Goal: Task Accomplishment & Management: Complete application form

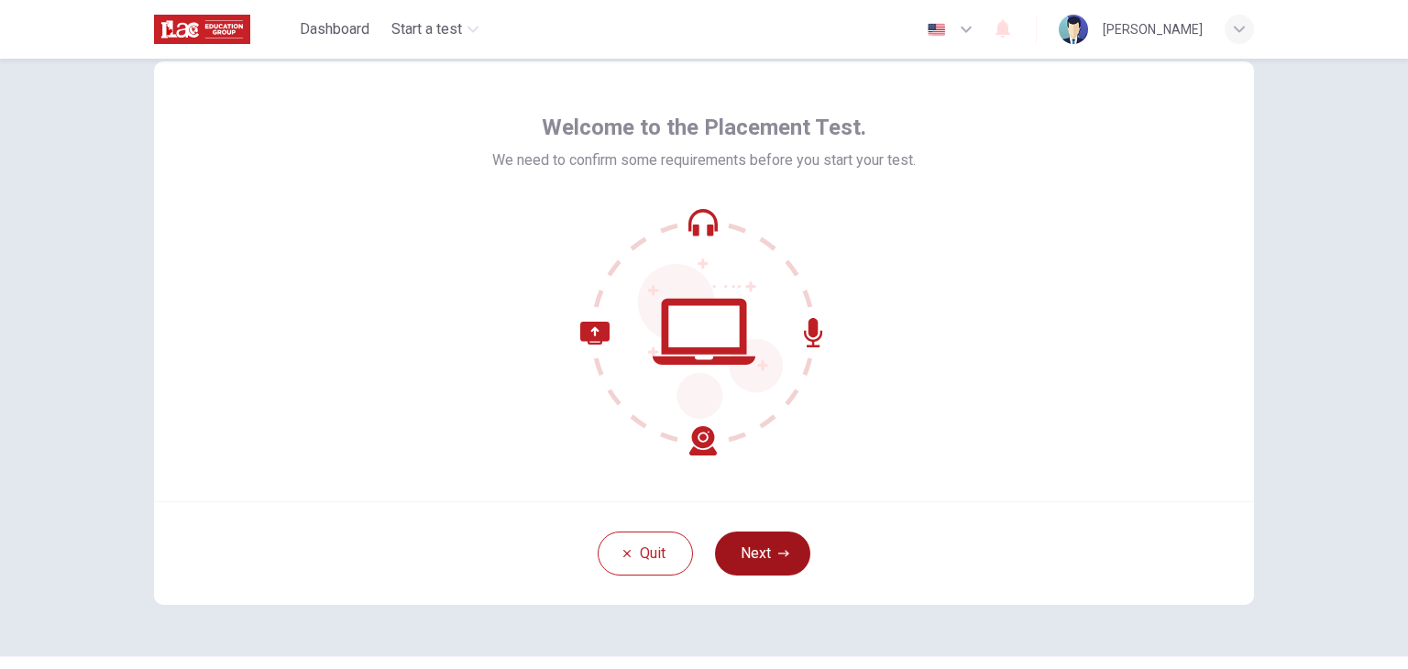
scroll to position [94, 0]
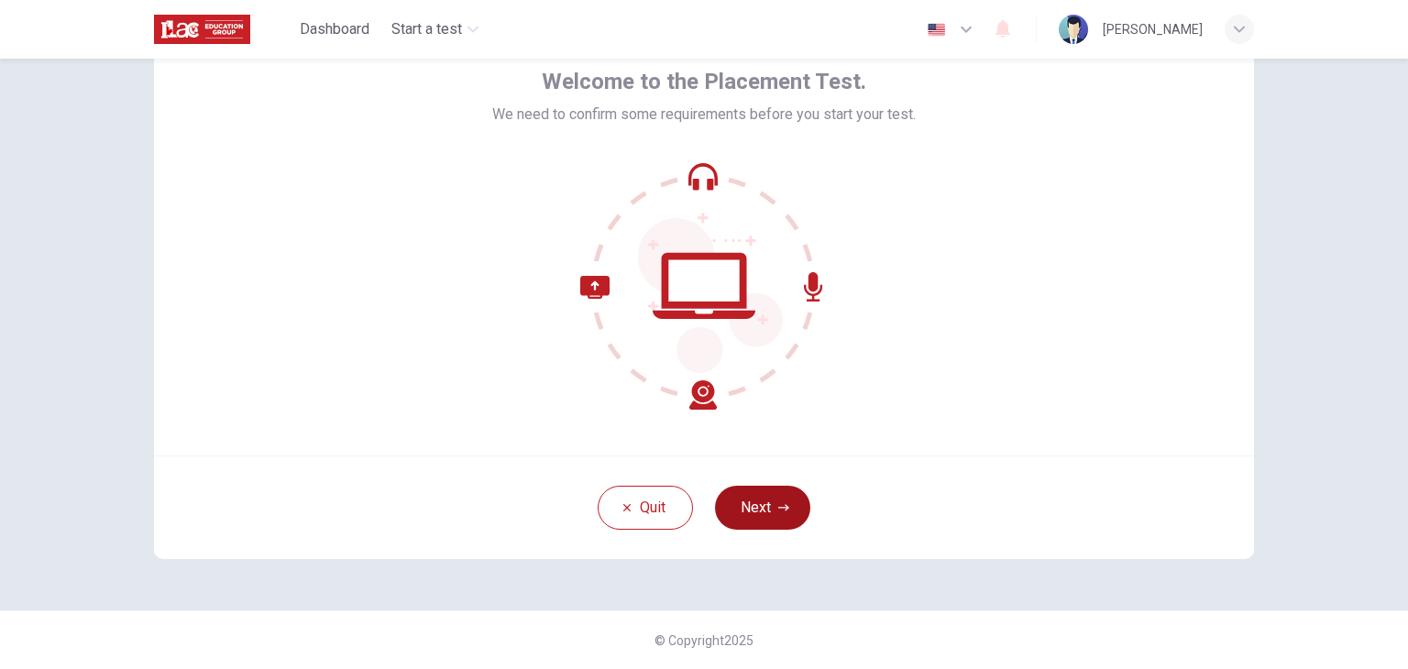
click at [770, 512] on button "Next" at bounding box center [762, 508] width 95 height 44
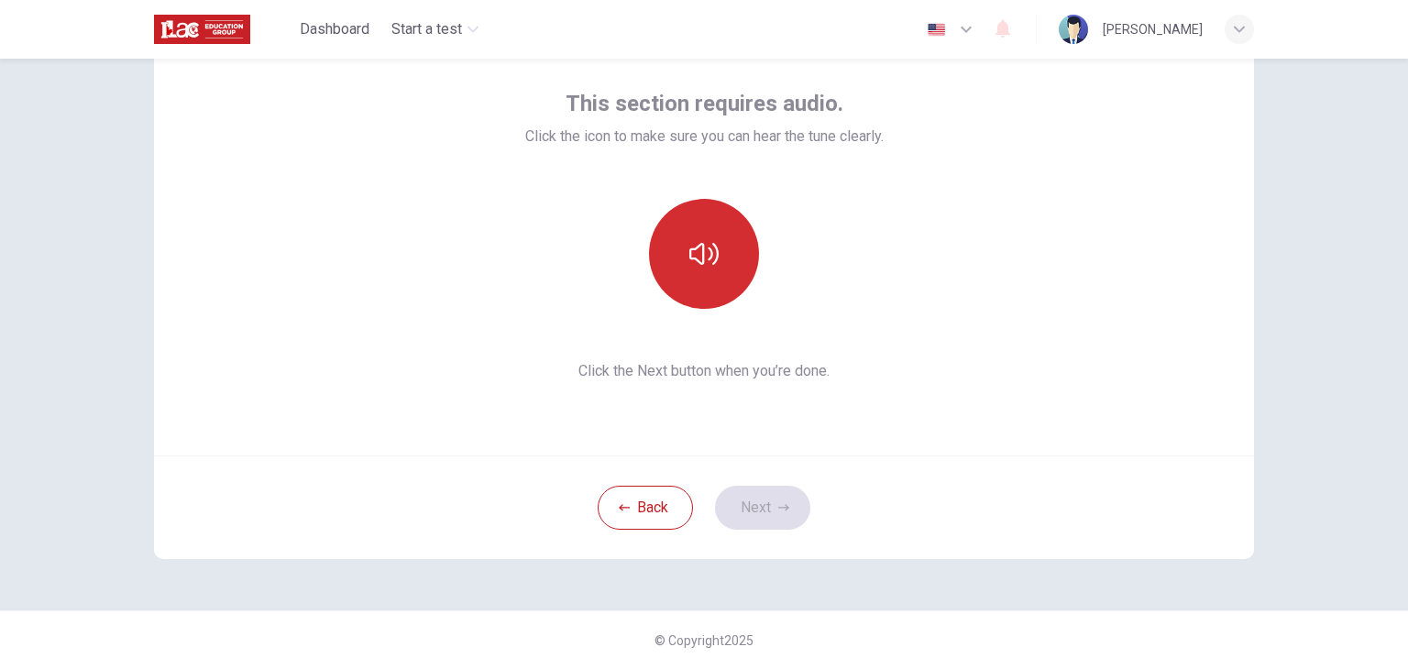
click at [712, 280] on button "button" at bounding box center [704, 254] width 110 height 110
click at [697, 284] on button "button" at bounding box center [704, 254] width 110 height 110
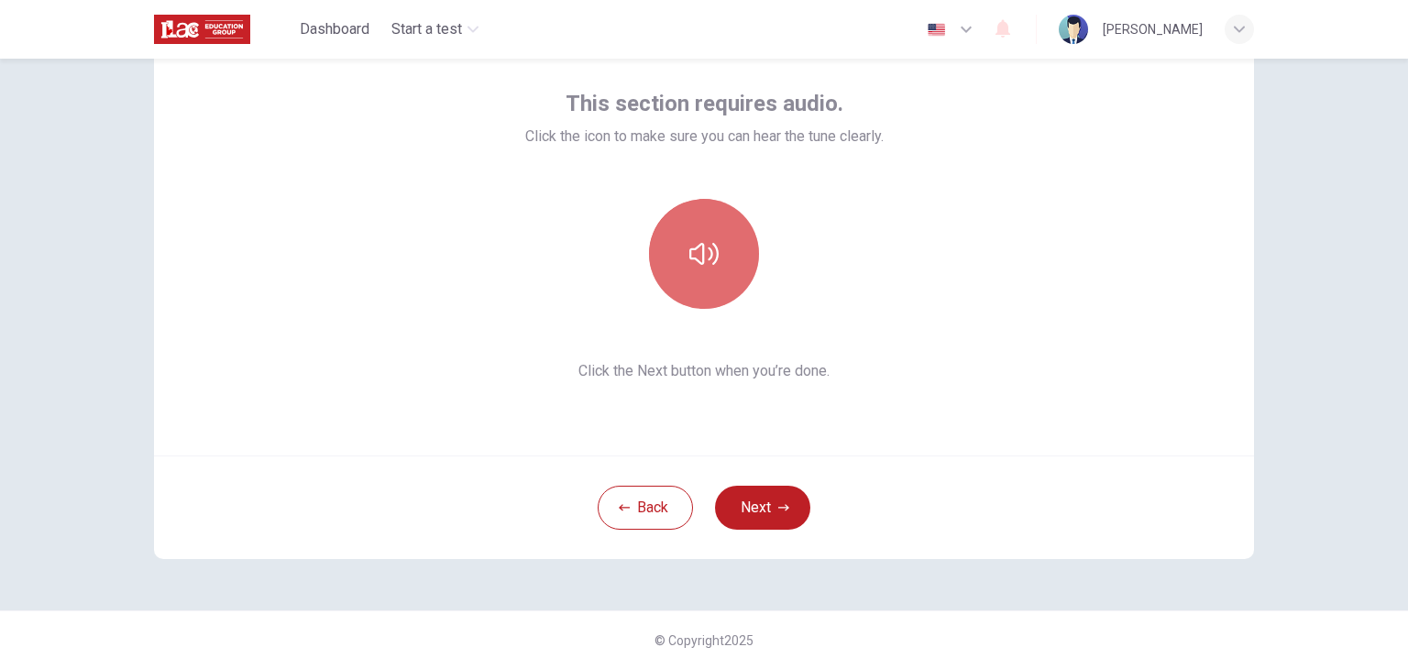
click at [697, 284] on button "button" at bounding box center [704, 254] width 110 height 110
click at [697, 285] on button "button" at bounding box center [704, 254] width 110 height 110
click at [726, 263] on button "button" at bounding box center [704, 254] width 110 height 110
click at [724, 264] on button "button" at bounding box center [704, 254] width 110 height 110
click at [724, 265] on button "button" at bounding box center [704, 254] width 110 height 110
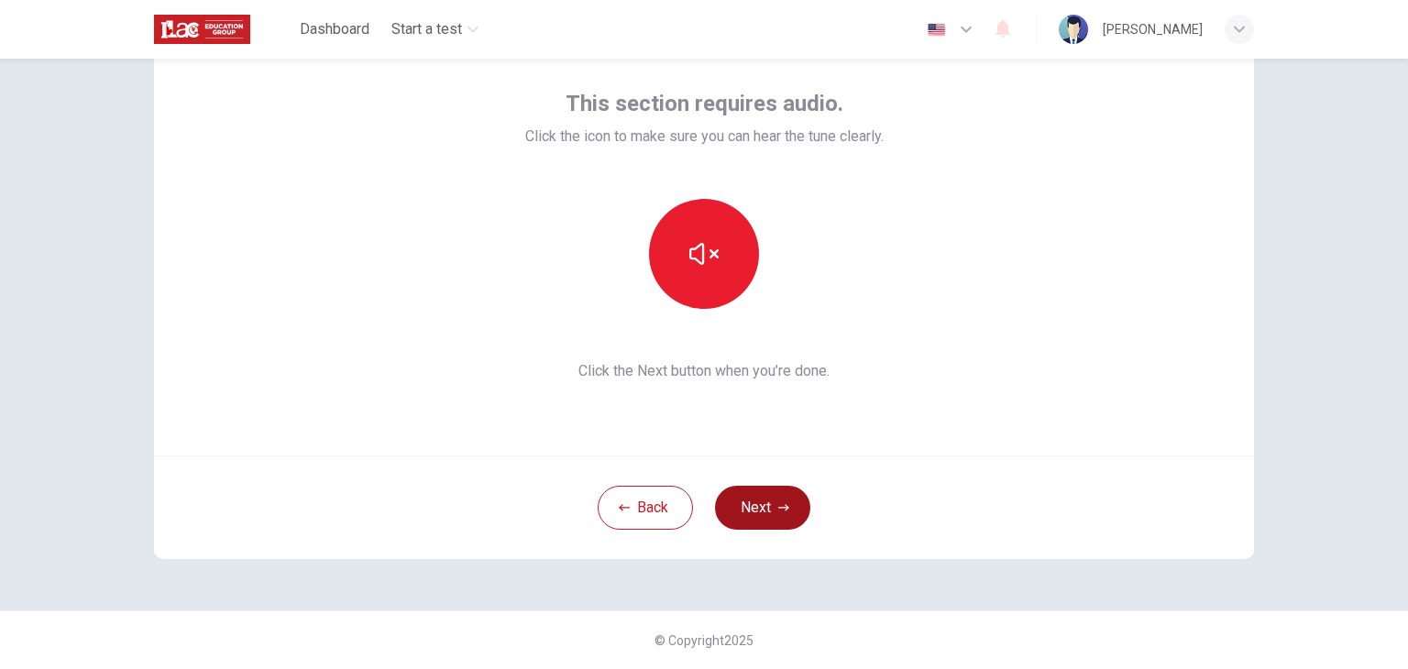
click at [766, 503] on button "Next" at bounding box center [762, 508] width 95 height 44
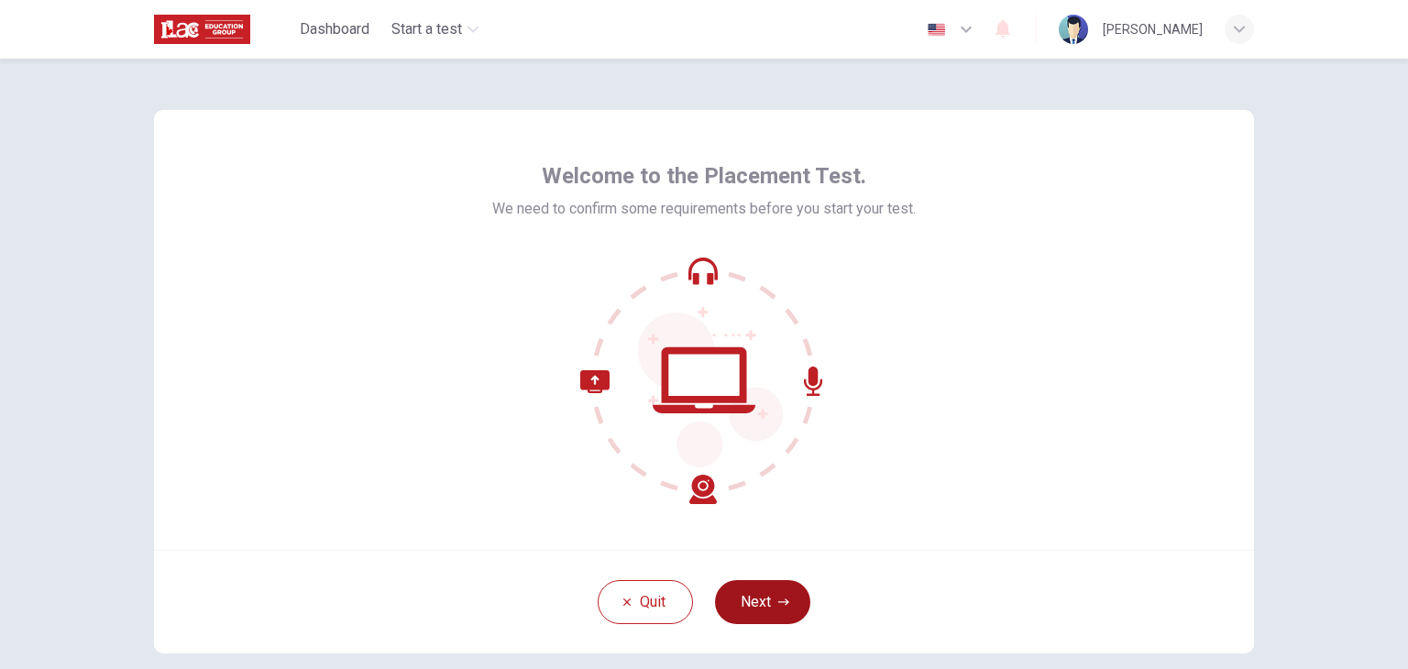
click at [776, 594] on button "Next" at bounding box center [762, 602] width 95 height 44
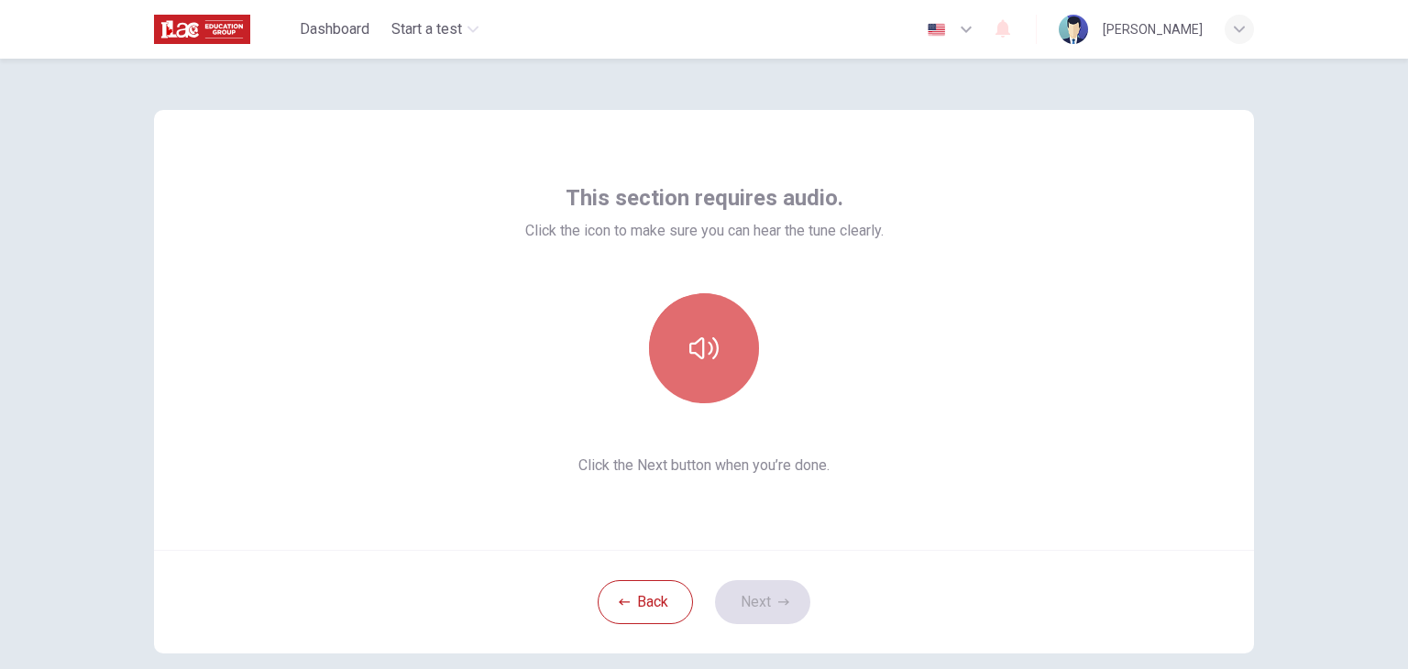
click at [705, 379] on button "button" at bounding box center [704, 348] width 110 height 110
click at [706, 379] on button "button" at bounding box center [704, 348] width 110 height 110
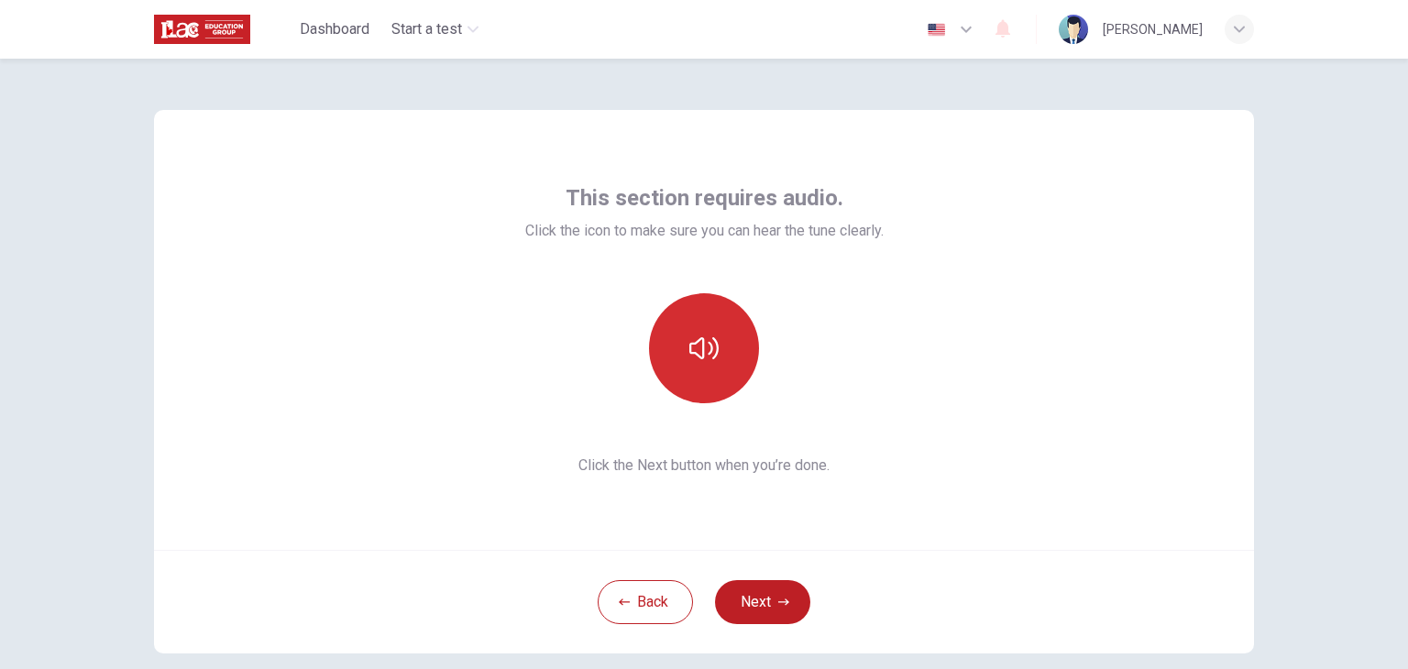
click at [707, 379] on button "button" at bounding box center [704, 348] width 110 height 110
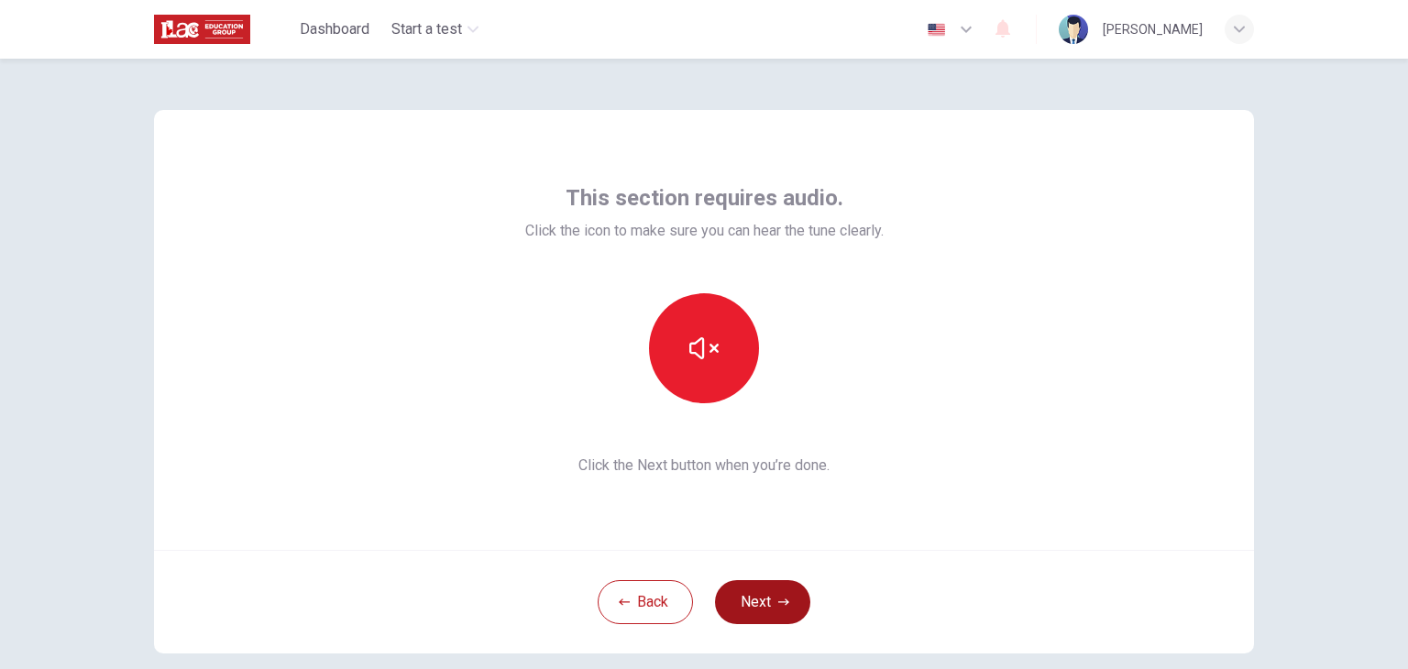
click at [743, 604] on button "Next" at bounding box center [762, 602] width 95 height 44
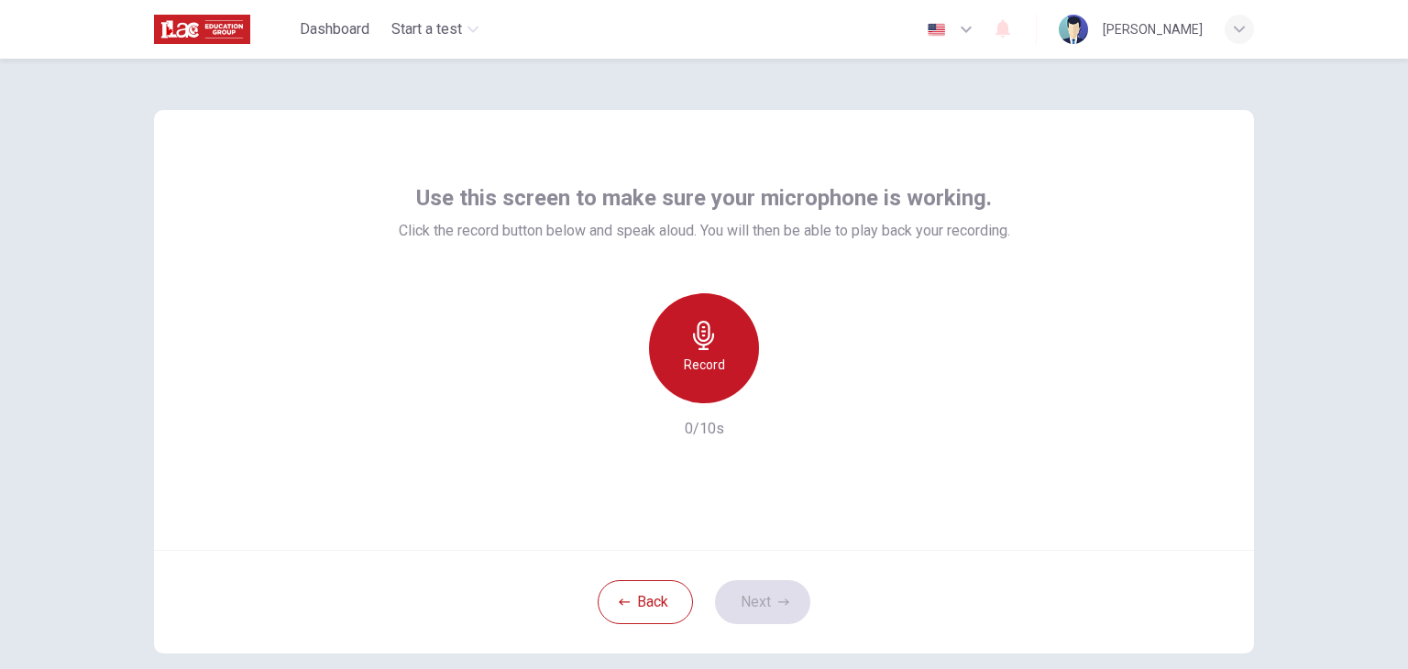
click at [710, 361] on h6 "Record" at bounding box center [704, 365] width 41 height 22
drag, startPoint x: 728, startPoint y: 359, endPoint x: 713, endPoint y: 358, distance: 14.8
click at [727, 359] on div "Stop" at bounding box center [704, 348] width 110 height 110
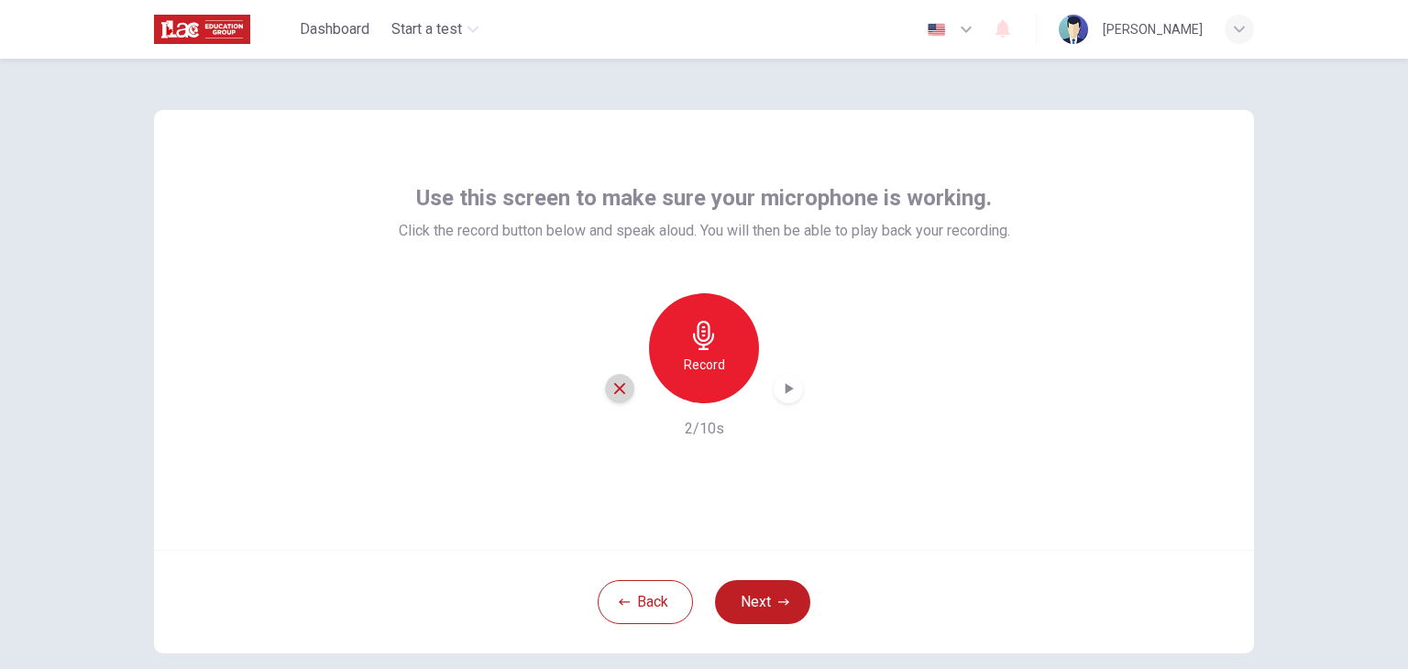
click at [620, 390] on icon "button" at bounding box center [619, 388] width 17 height 17
click at [699, 332] on icon "button" at bounding box center [703, 335] width 21 height 29
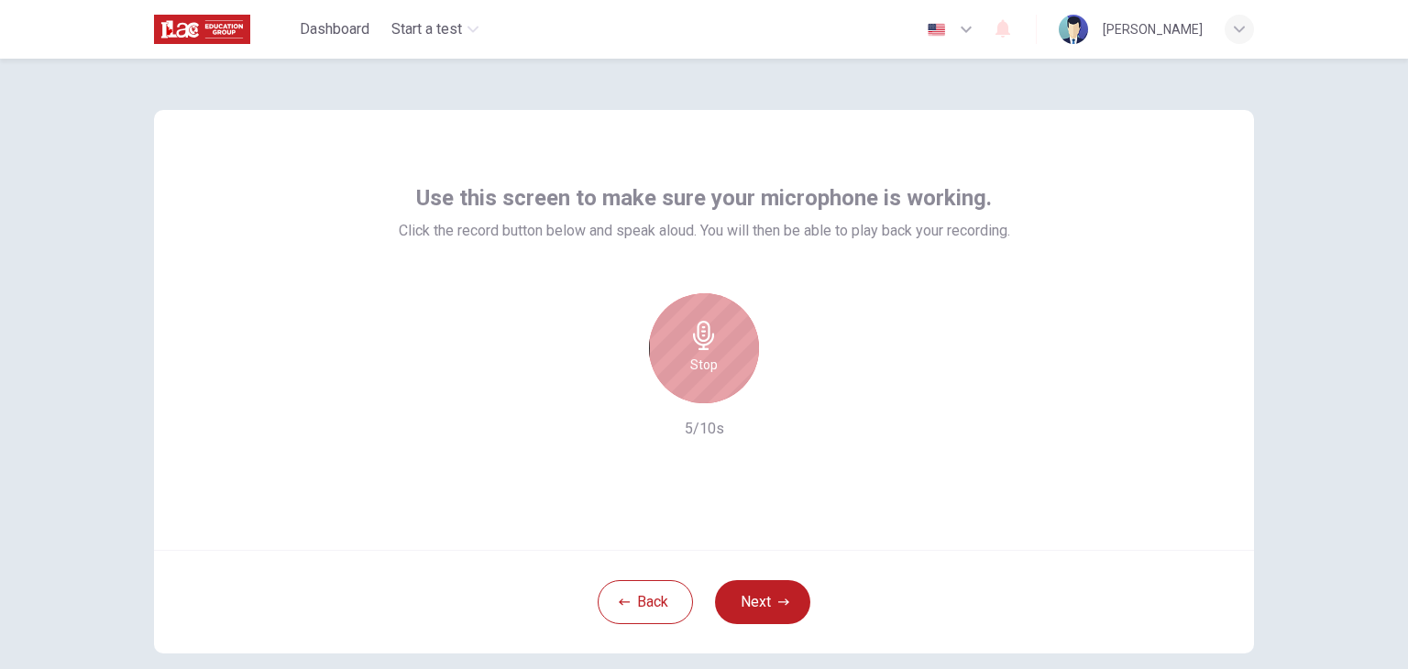
click at [699, 348] on icon "button" at bounding box center [703, 335] width 21 height 29
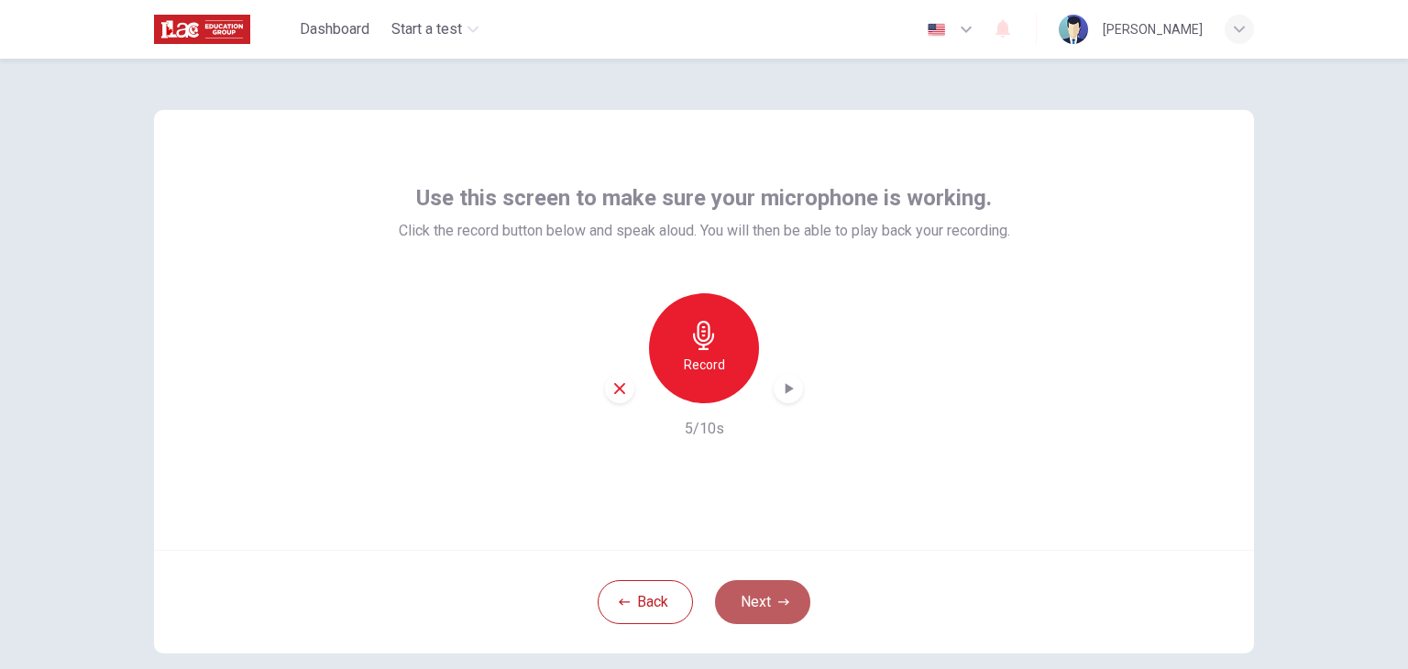
click at [769, 595] on button "Next" at bounding box center [762, 602] width 95 height 44
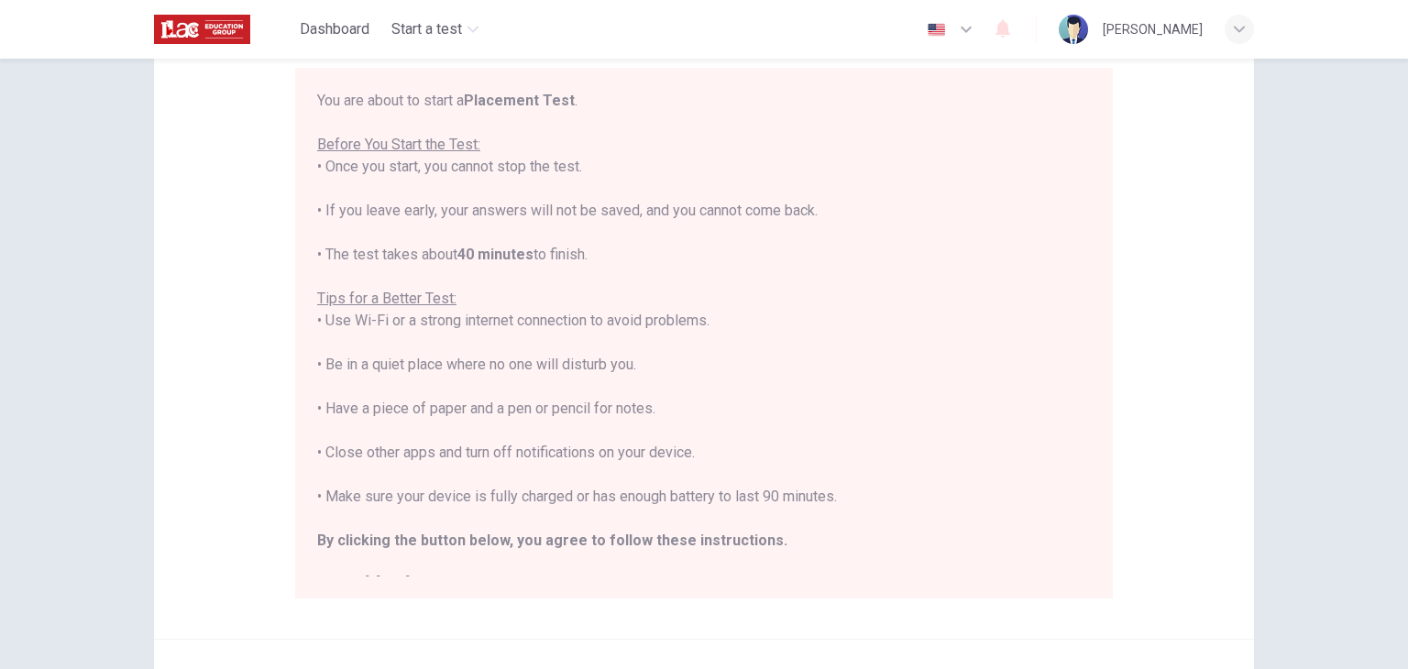
click at [899, 539] on div "You are about to start a Placement Test . Before You Start the Test: • Once you…" at bounding box center [704, 343] width 774 height 506
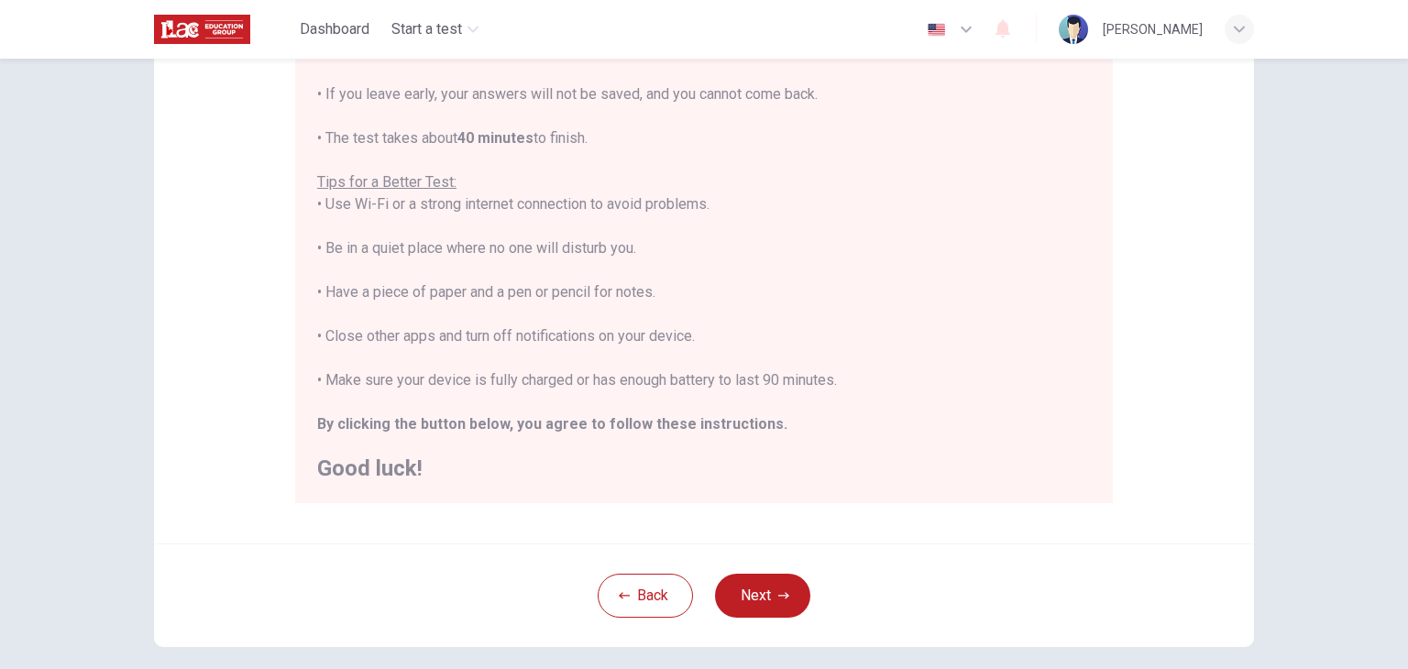
scroll to position [350, 0]
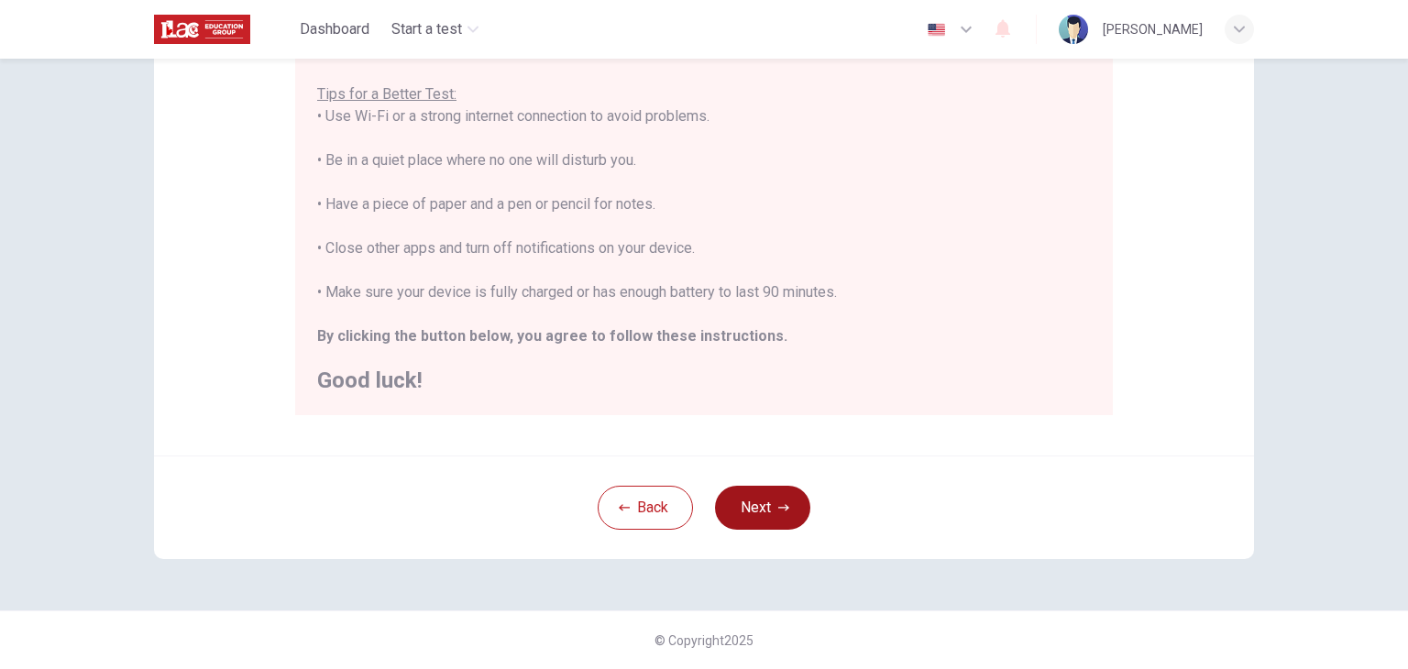
click at [771, 506] on button "Next" at bounding box center [762, 508] width 95 height 44
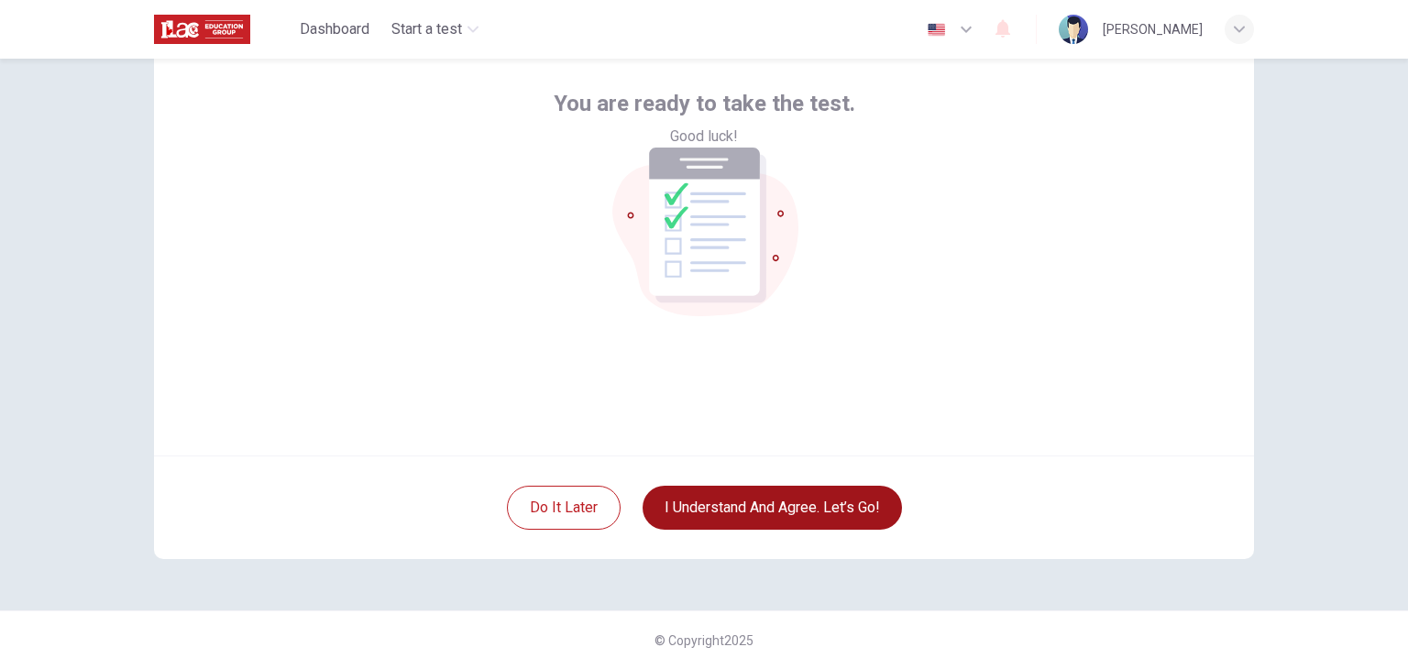
scroll to position [94, 0]
click at [704, 505] on button "I understand and agree. Let’s go!" at bounding box center [772, 508] width 259 height 44
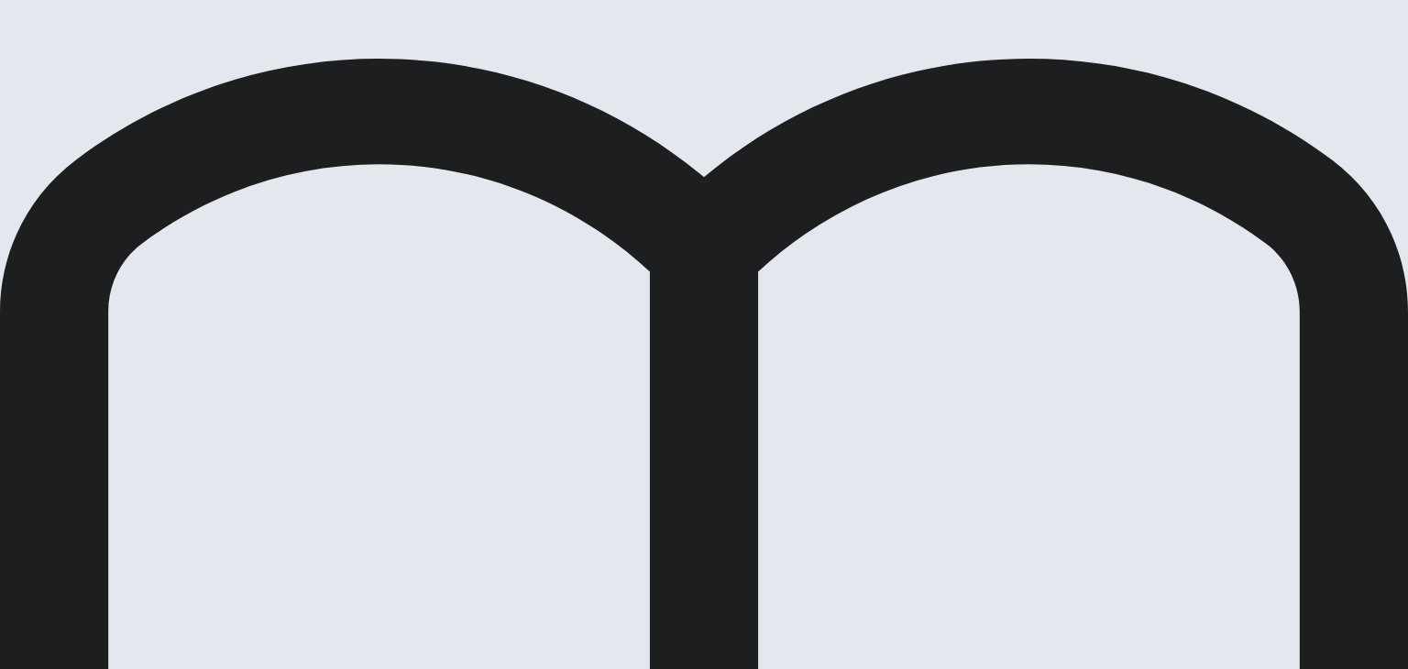
scroll to position [50, 0]
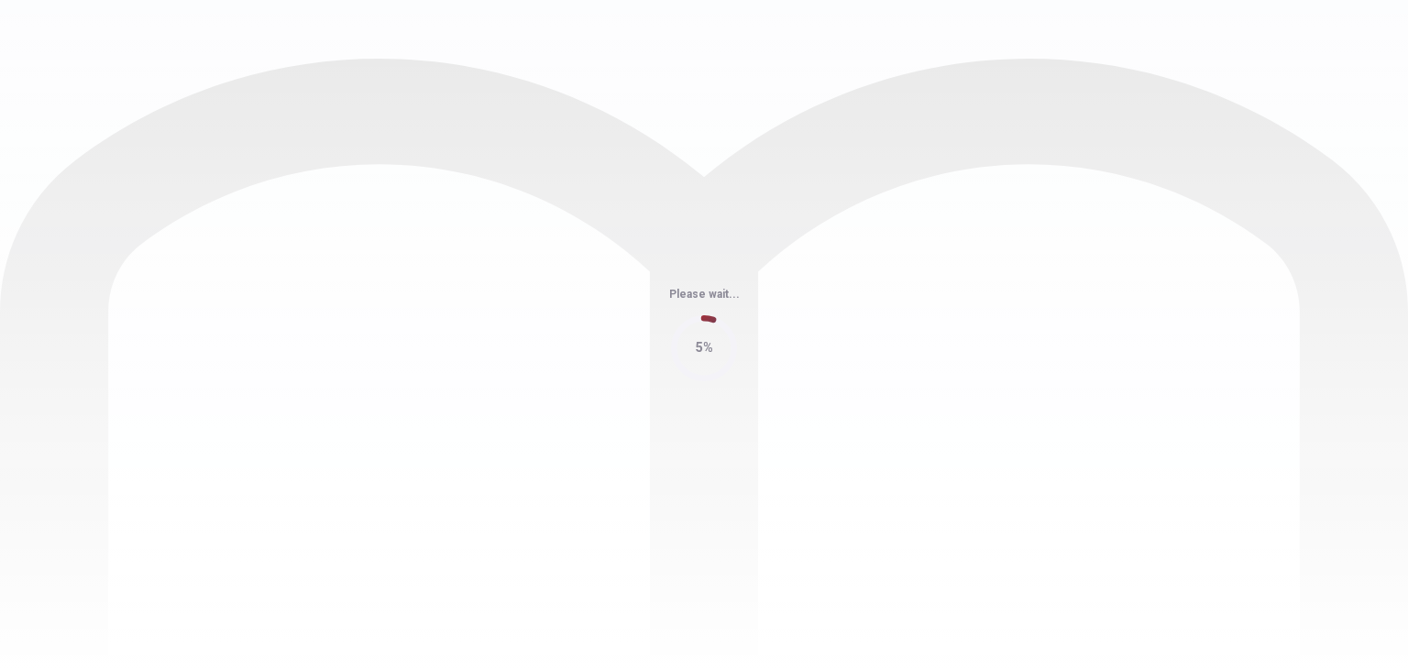
scroll to position [0, 0]
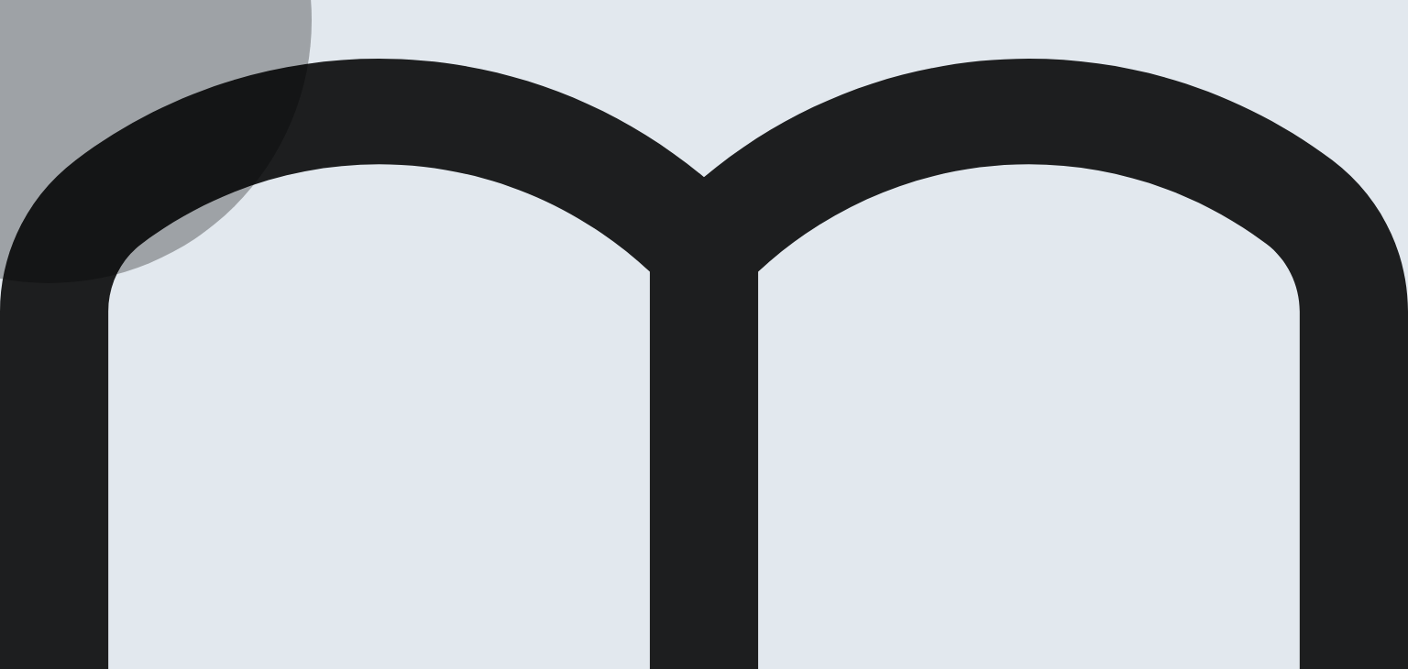
drag, startPoint x: 594, startPoint y: 316, endPoint x: 605, endPoint y: 316, distance: 11.0
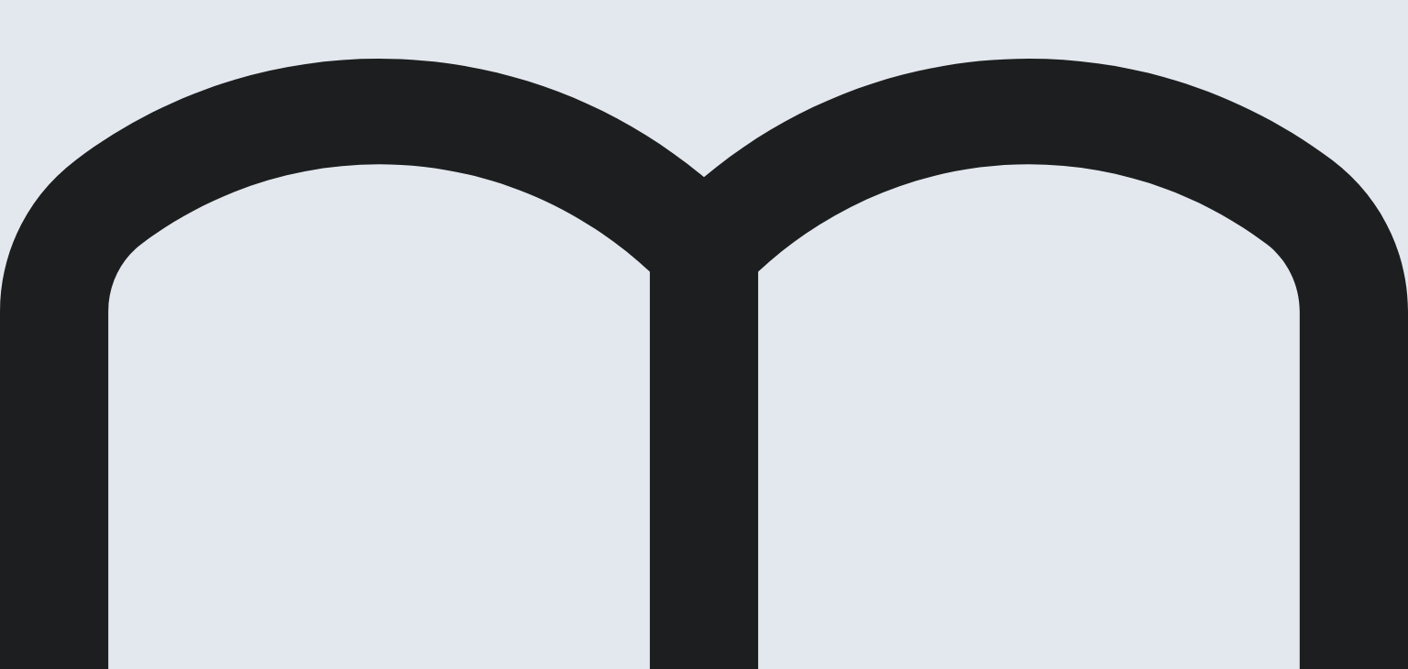
drag, startPoint x: 1189, startPoint y: 25, endPoint x: 1169, endPoint y: 14, distance: 23.0
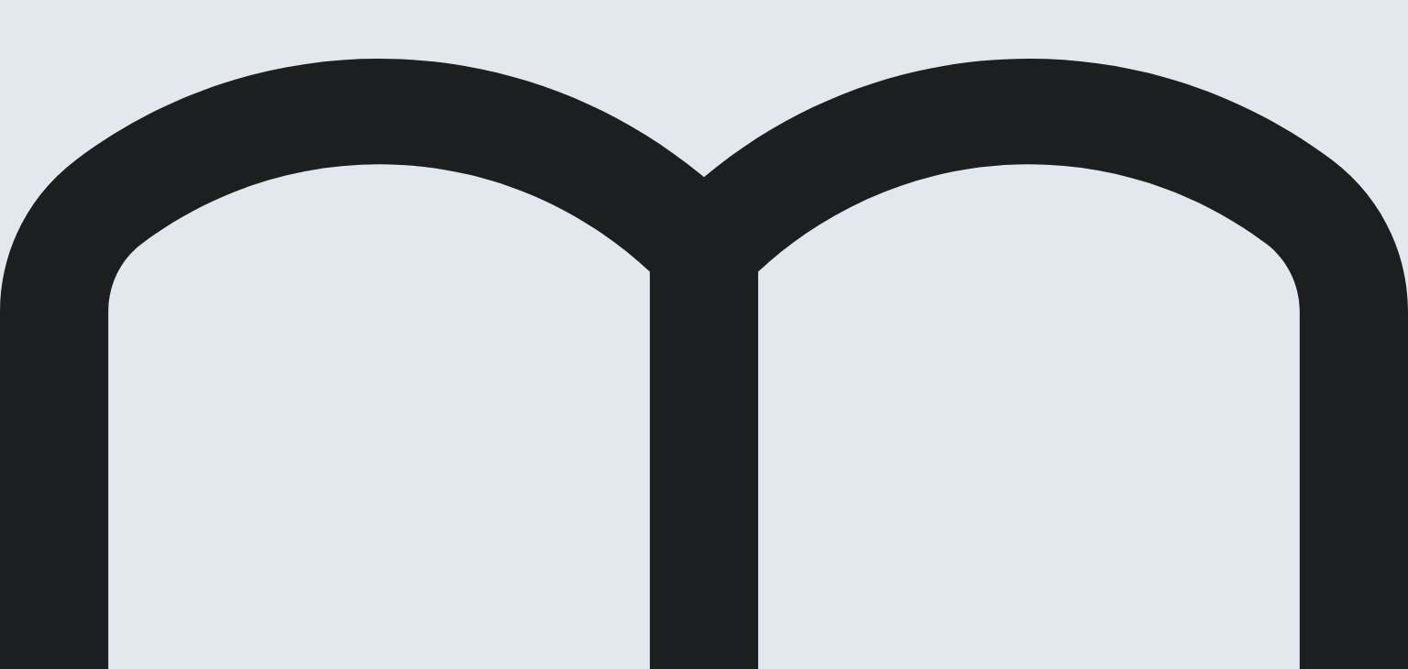
drag, startPoint x: 1005, startPoint y: 40, endPoint x: 989, endPoint y: 51, distance: 19.1
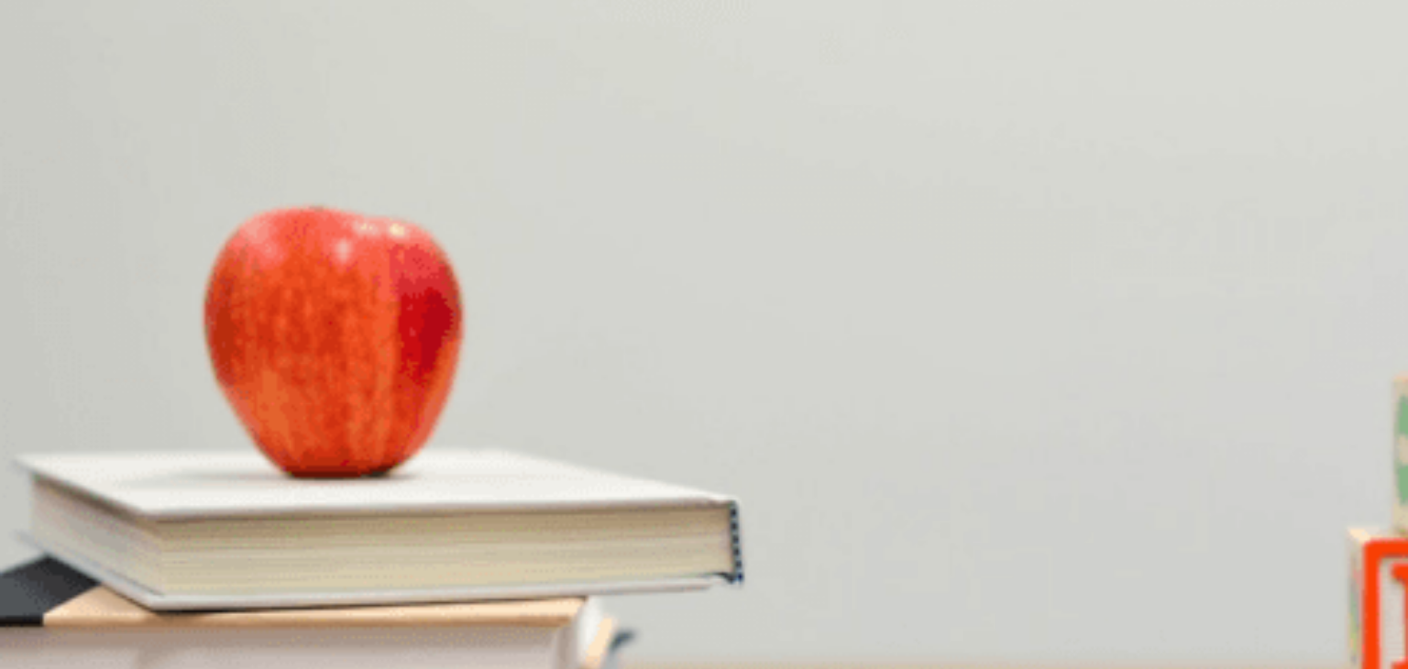
scroll to position [1283, 0]
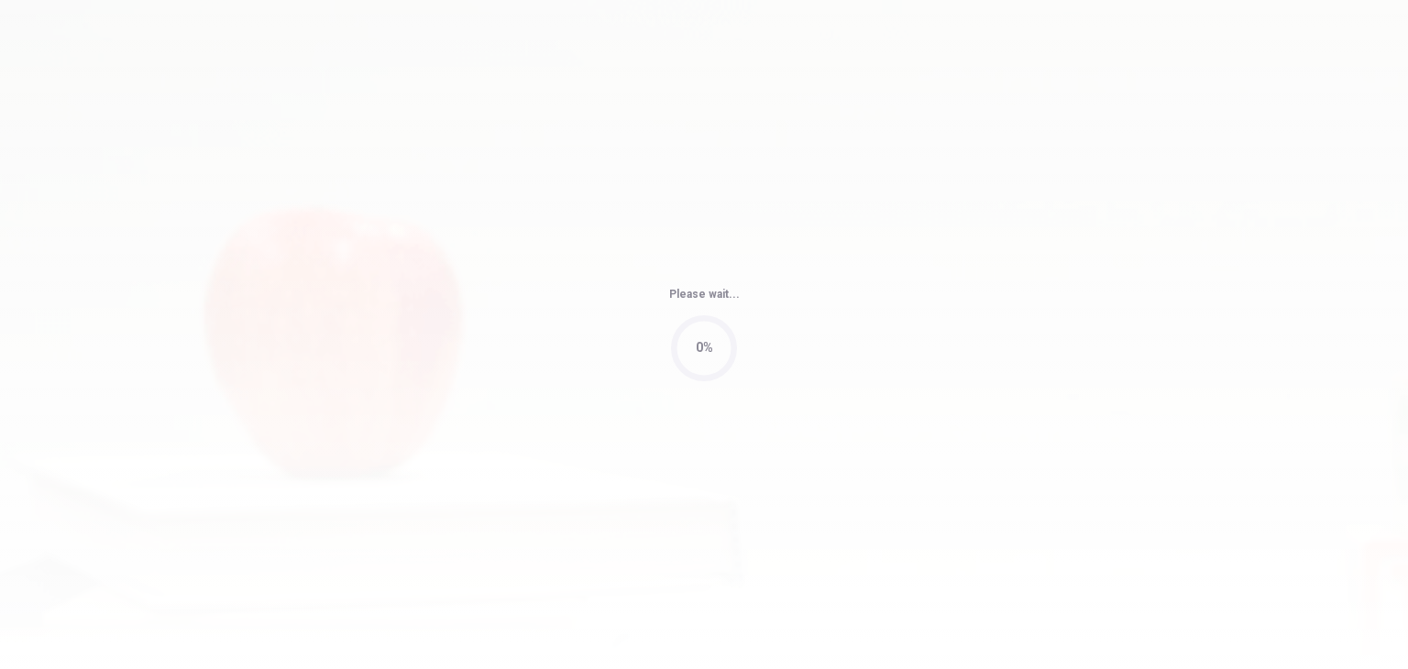
type input "92"
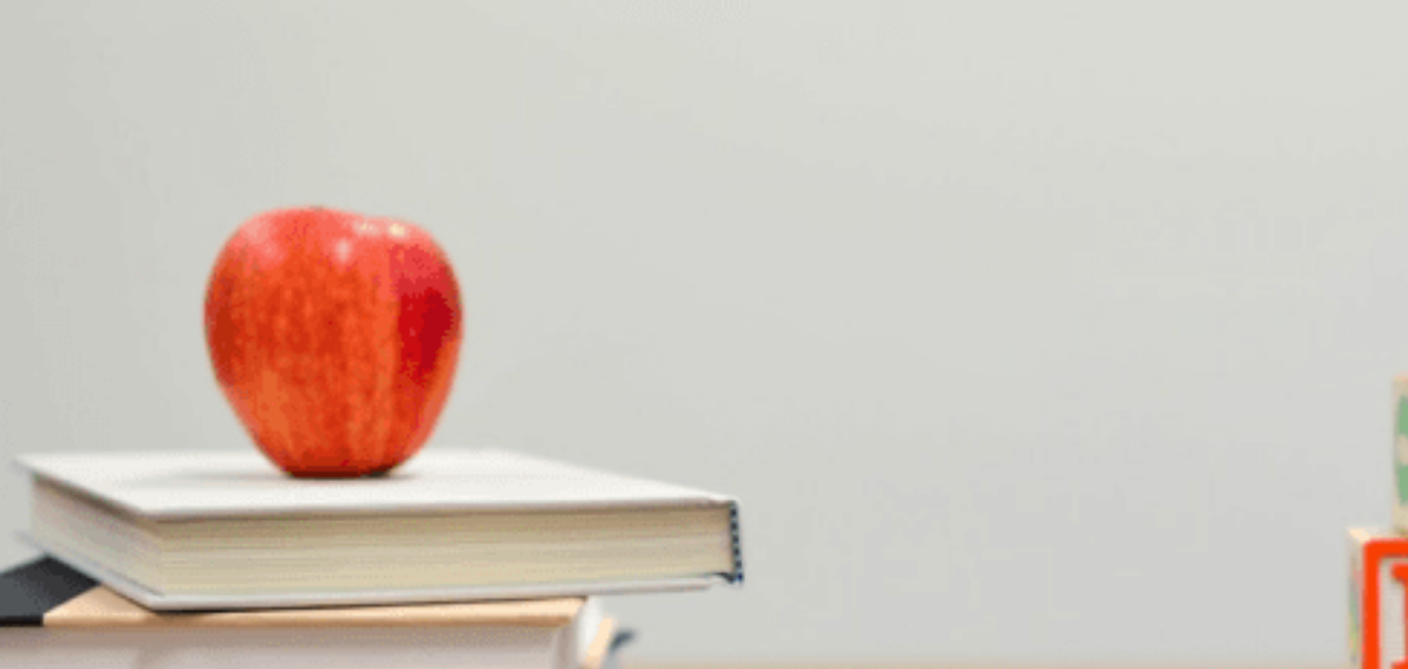
scroll to position [0, 0]
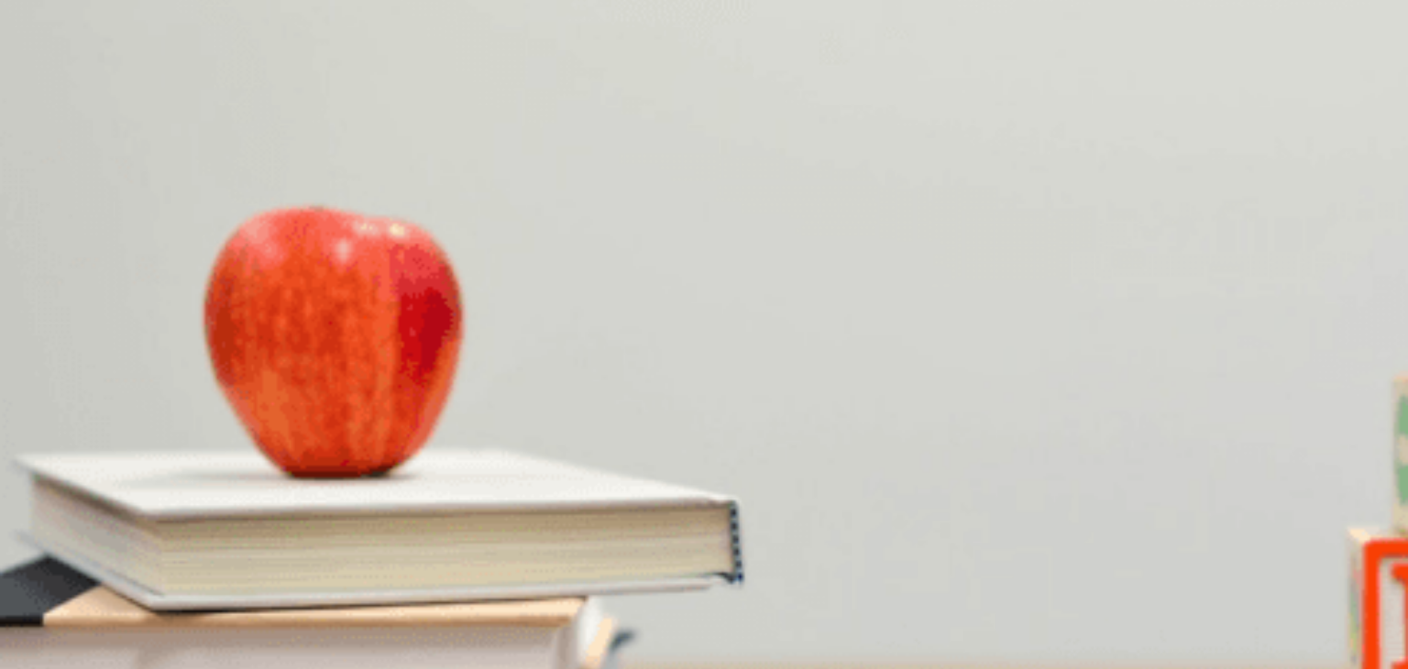
scroll to position [1192, 0]
type input "0"
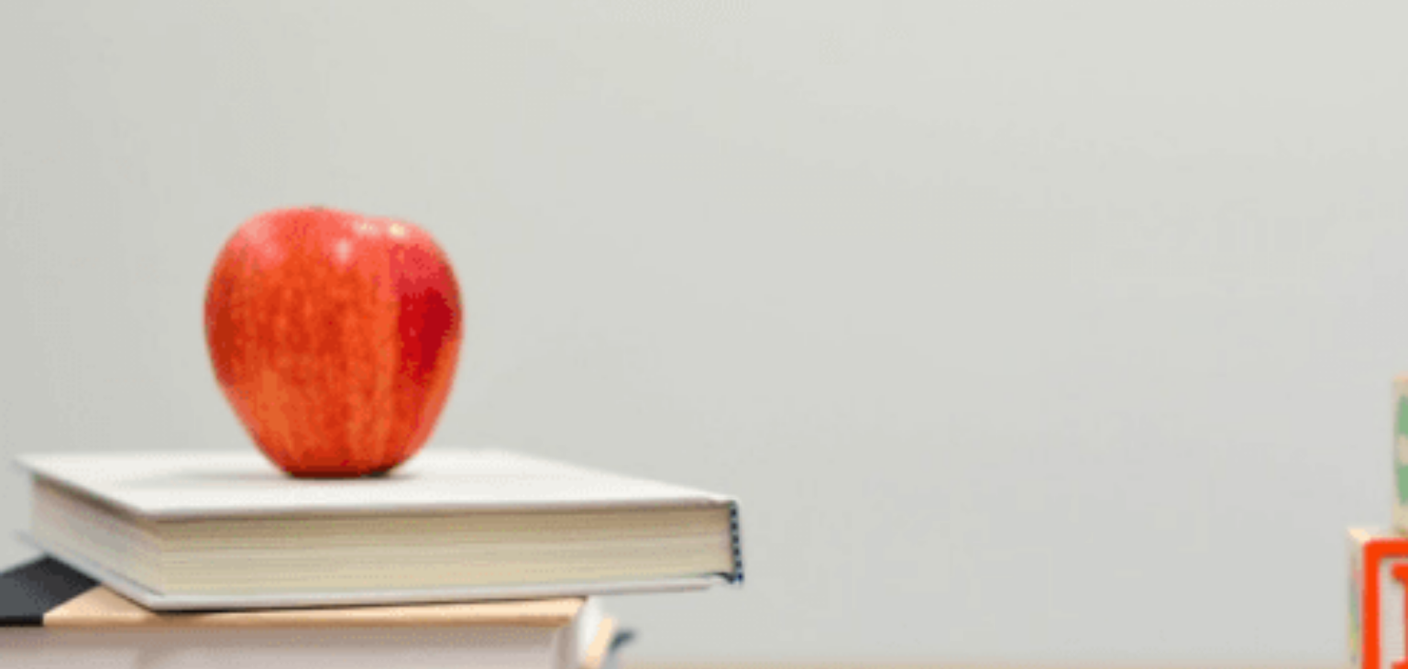
scroll to position [367, 0]
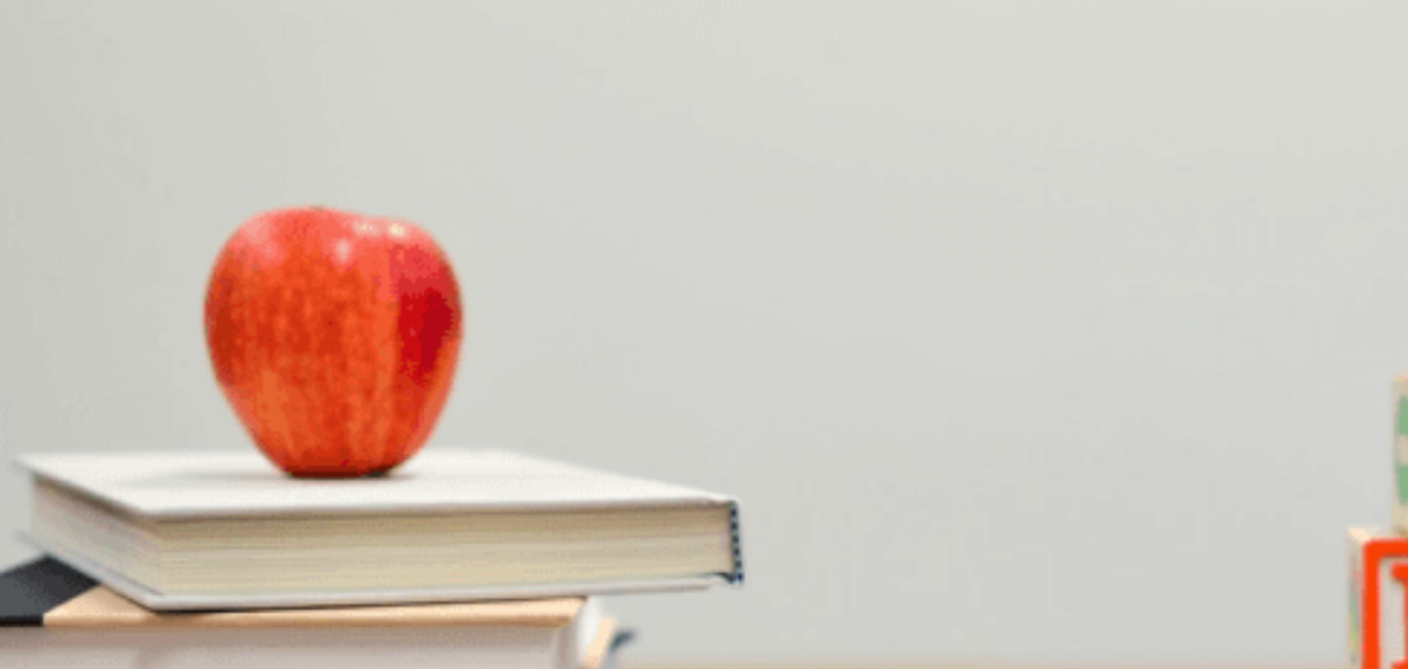
scroll to position [1701, 0]
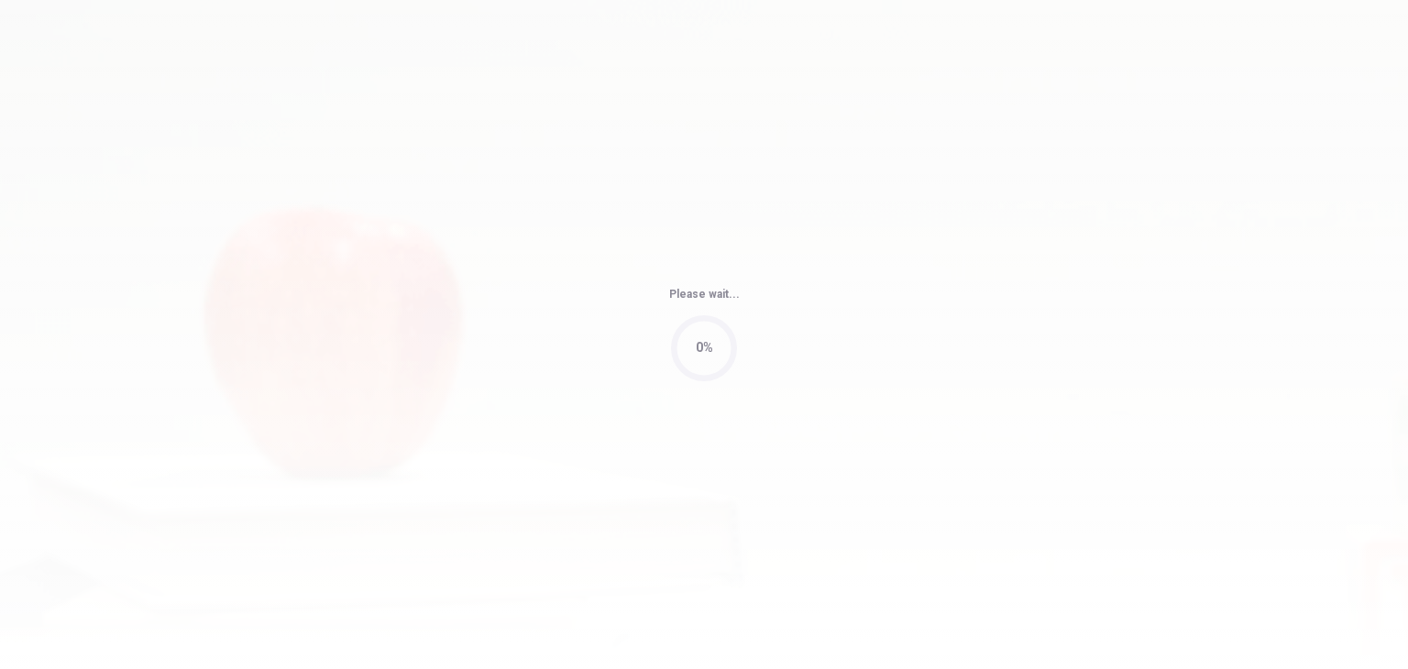
type input "89"
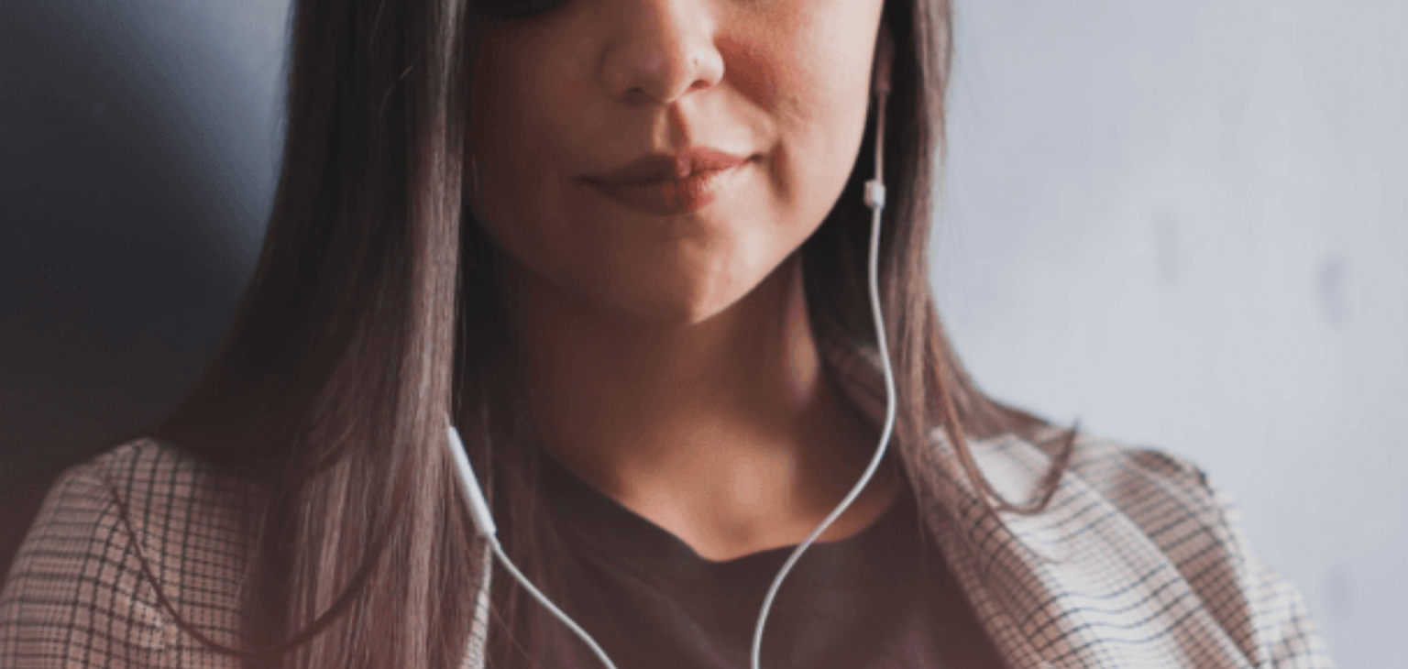
scroll to position [0, 0]
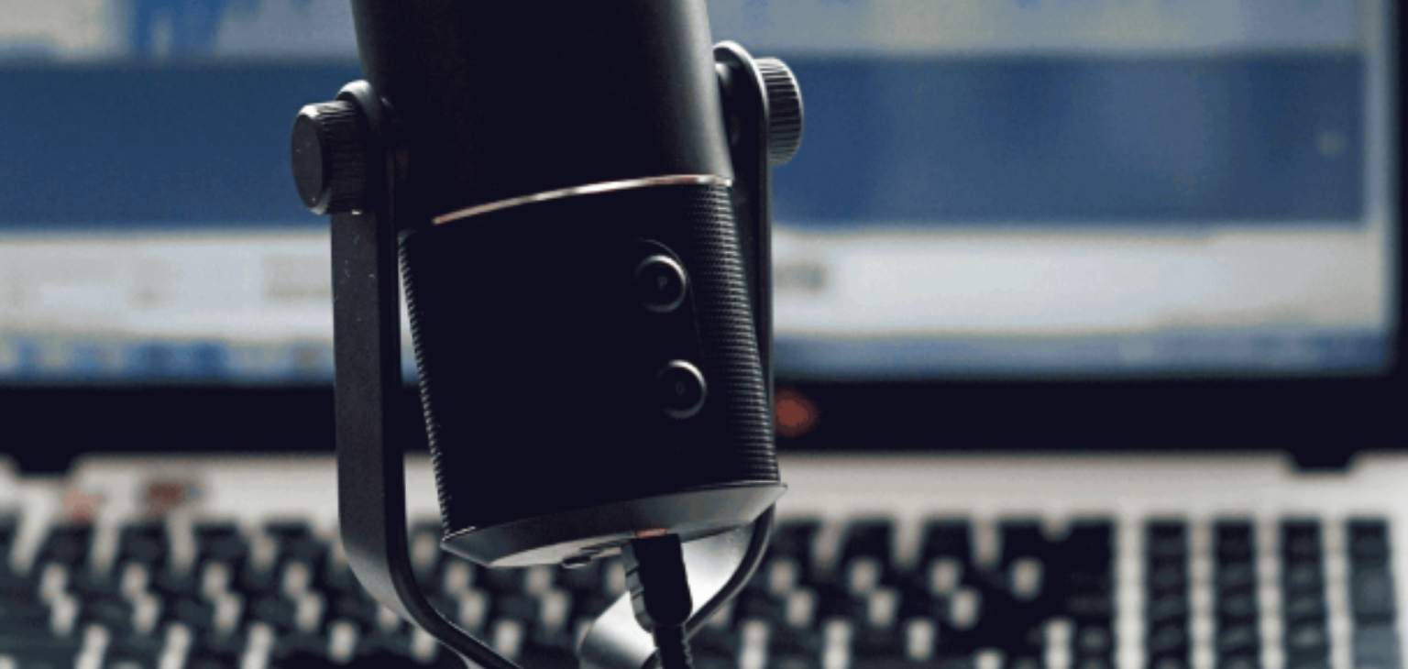
drag, startPoint x: 1056, startPoint y: 63, endPoint x: 1067, endPoint y: 63, distance: 11.0
click at [985, 50] on span at bounding box center [985, 50] width 0 height 0
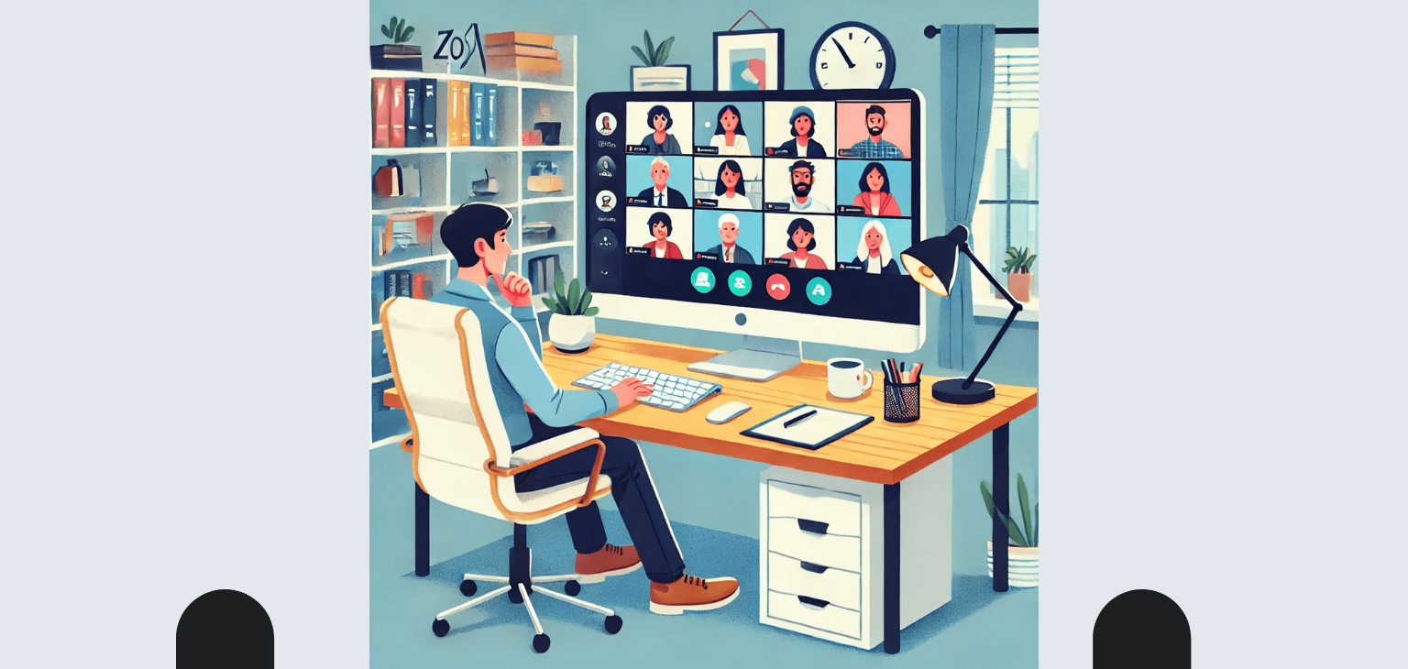
click at [492, 357] on img at bounding box center [704, 334] width 1408 height 669
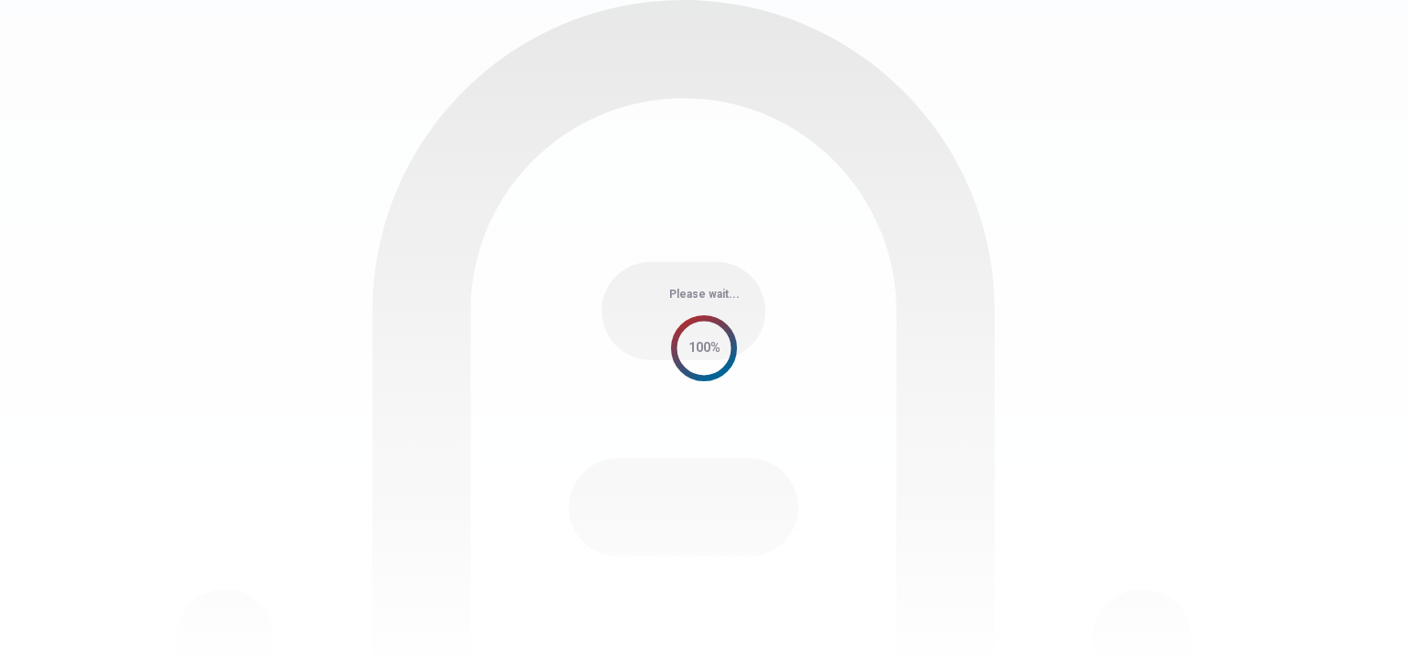
scroll to position [0, 0]
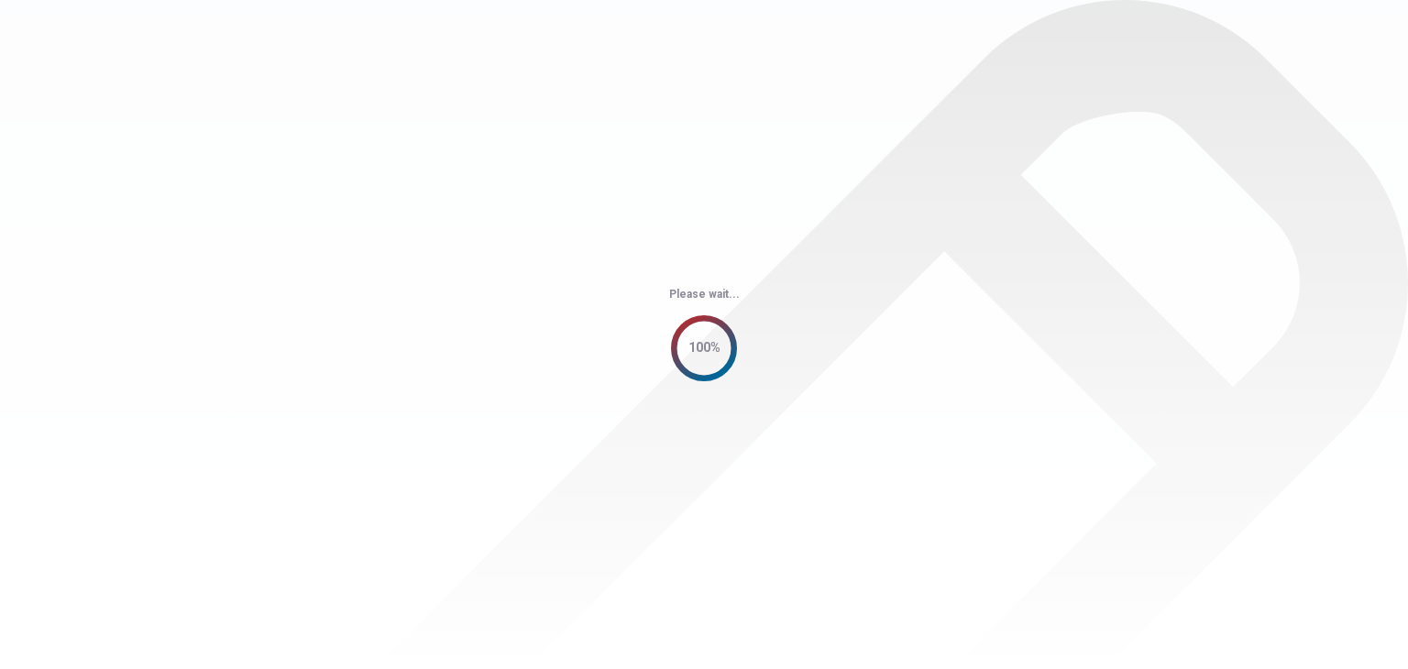
drag, startPoint x: 1353, startPoint y: 451, endPoint x: 1333, endPoint y: 453, distance: 20.3
click at [1349, 452] on div "Please wait... 100%" at bounding box center [704, 334] width 1408 height 669
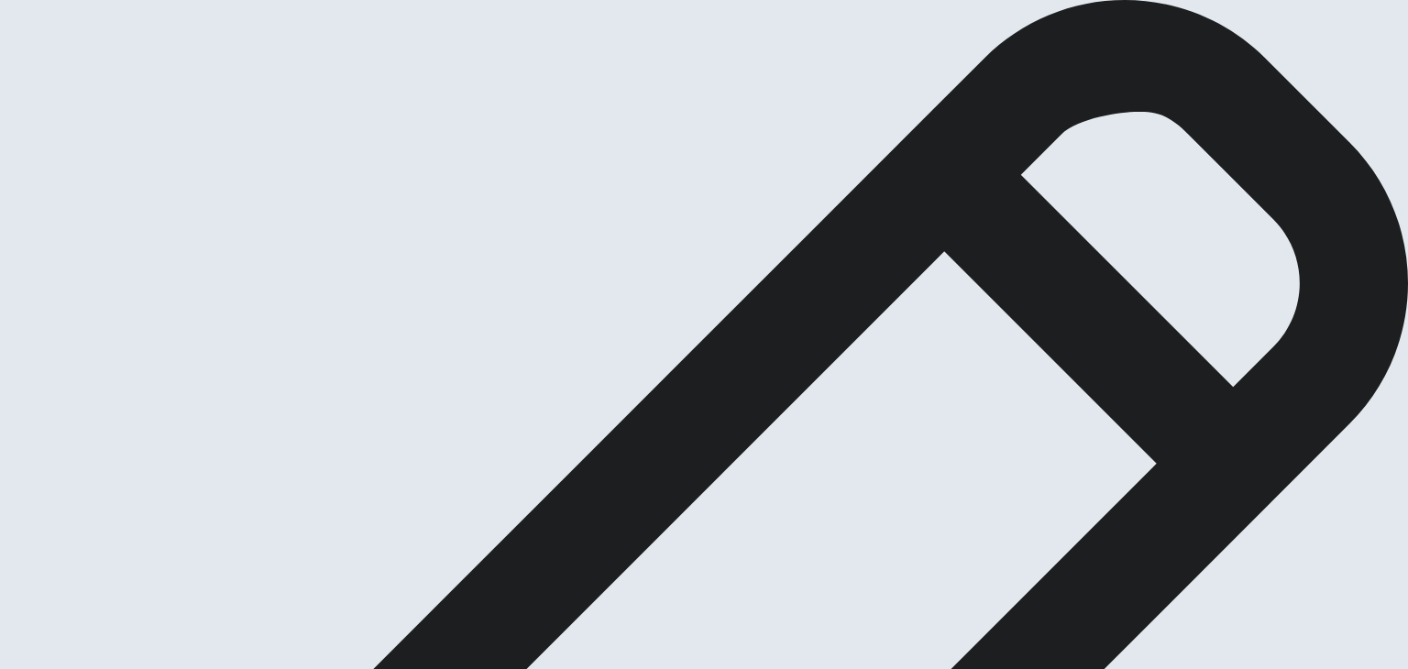
drag, startPoint x: 202, startPoint y: 151, endPoint x: 473, endPoint y: 129, distance: 272.2
type input "0.2"
drag, startPoint x: 1052, startPoint y: 71, endPoint x: 1023, endPoint y: 130, distance: 66.4
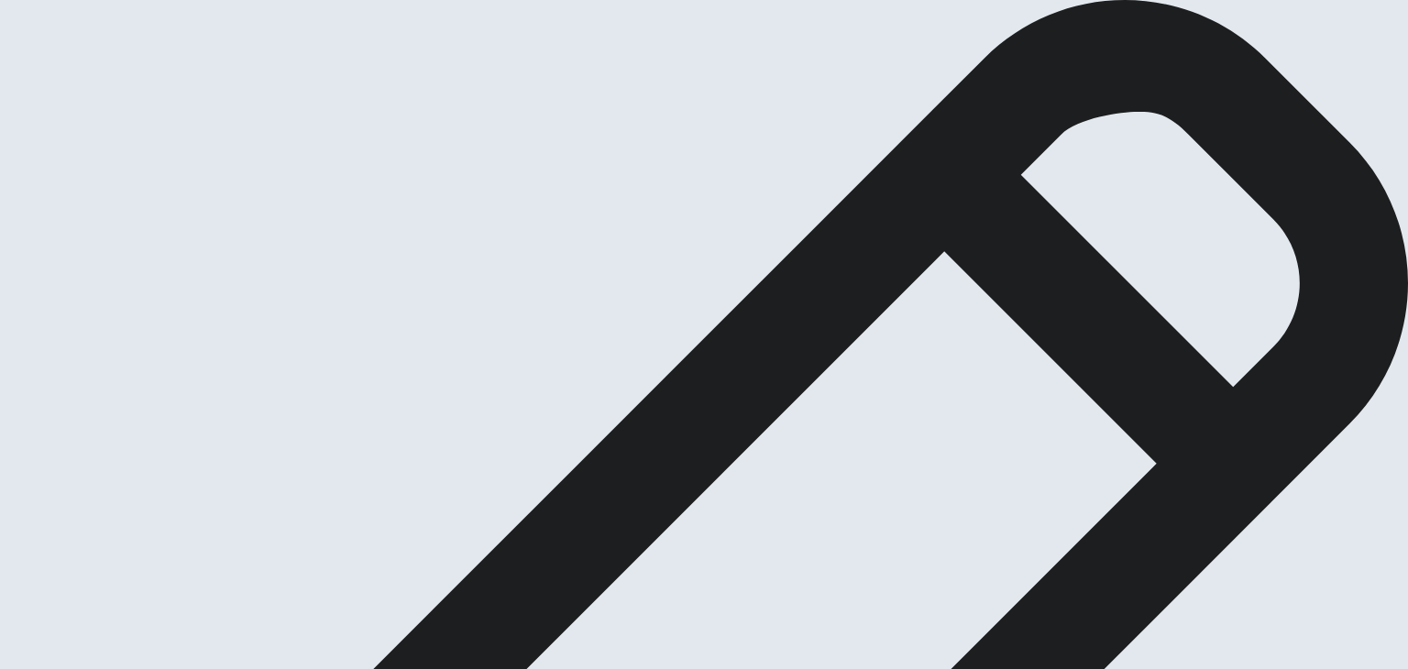
drag, startPoint x: 1033, startPoint y: 60, endPoint x: 1041, endPoint y: 79, distance: 20.9
click at [985, 50] on div at bounding box center [985, 50] width 0 height 0
type input "0.9"
drag, startPoint x: 1053, startPoint y: 71, endPoint x: 1051, endPoint y: 93, distance: 22.2
click at [1051, 93] on body "This site uses cookies, as explained in our Privacy Policy . If you agree to th…" at bounding box center [704, 334] width 1408 height 669
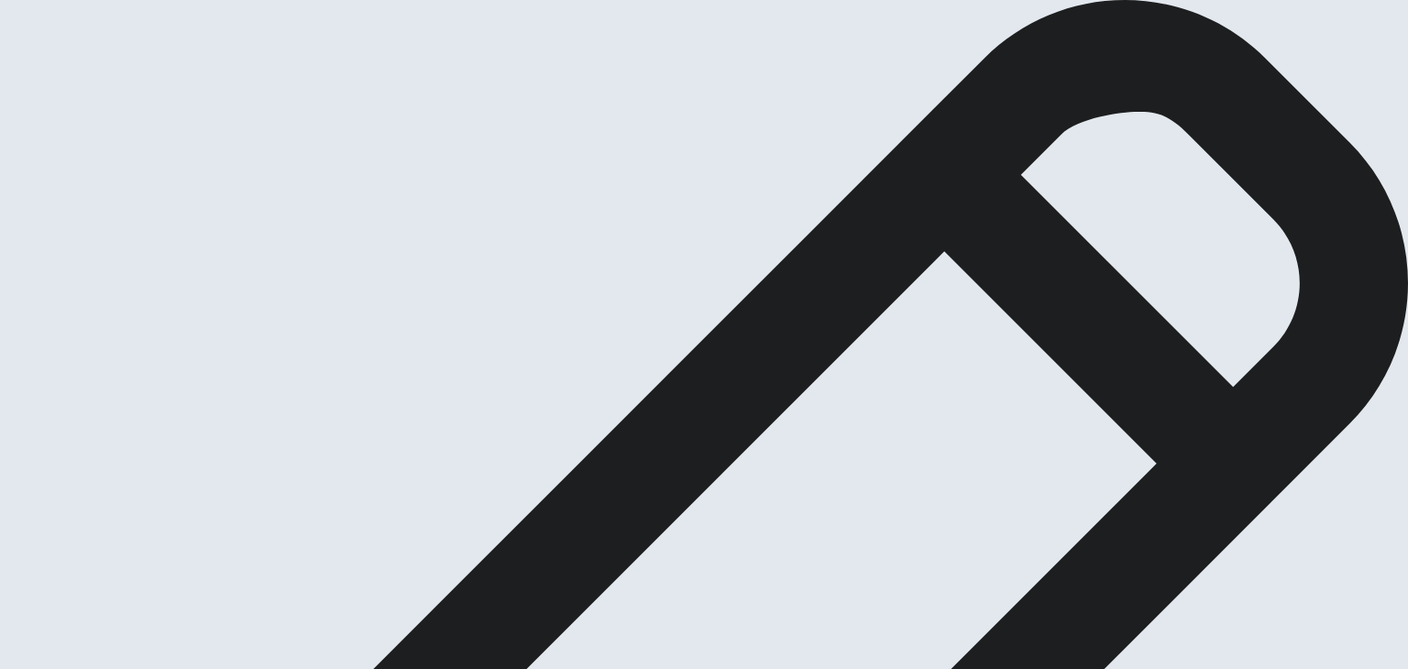
drag, startPoint x: 884, startPoint y: 177, endPoint x: 880, endPoint y: 215, distance: 38.7
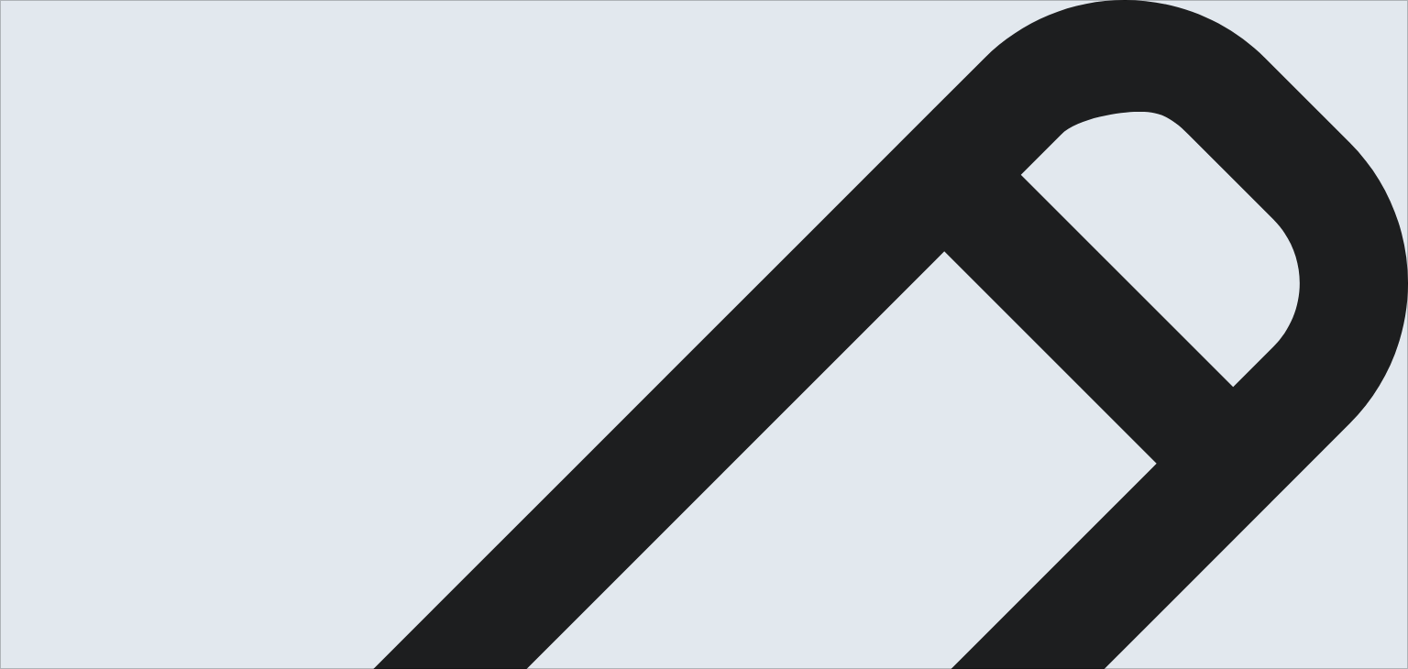
type textarea "A"
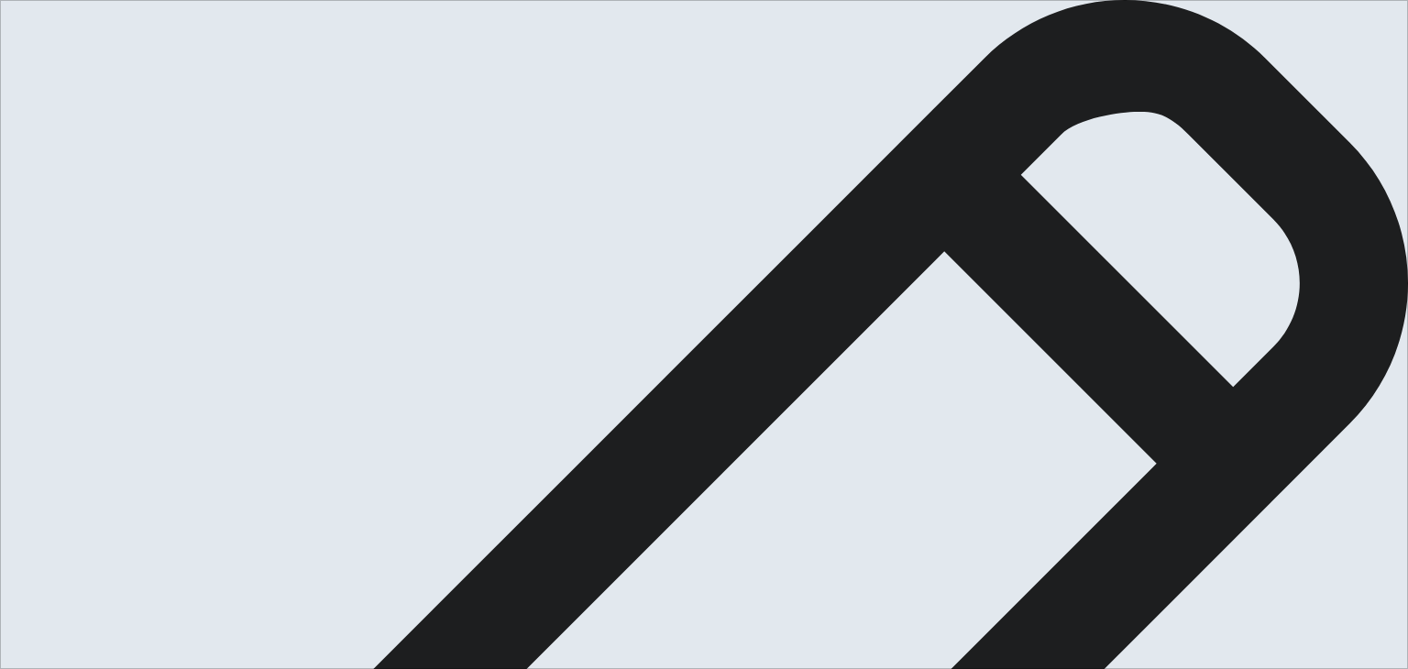
scroll to position [54, 0]
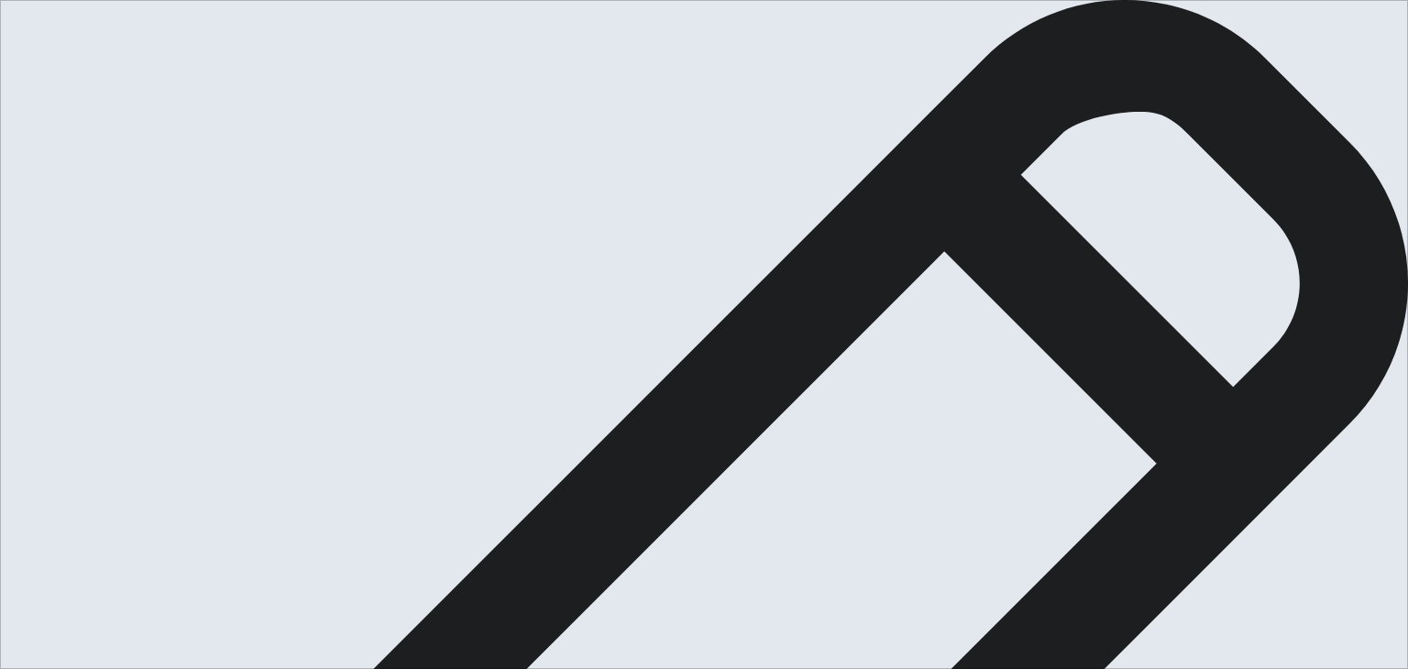
type textarea "I set a personal goal to improve my overall fitness by committing to regular ex…"
